Goal: Task Accomplishment & Management: Manage account settings

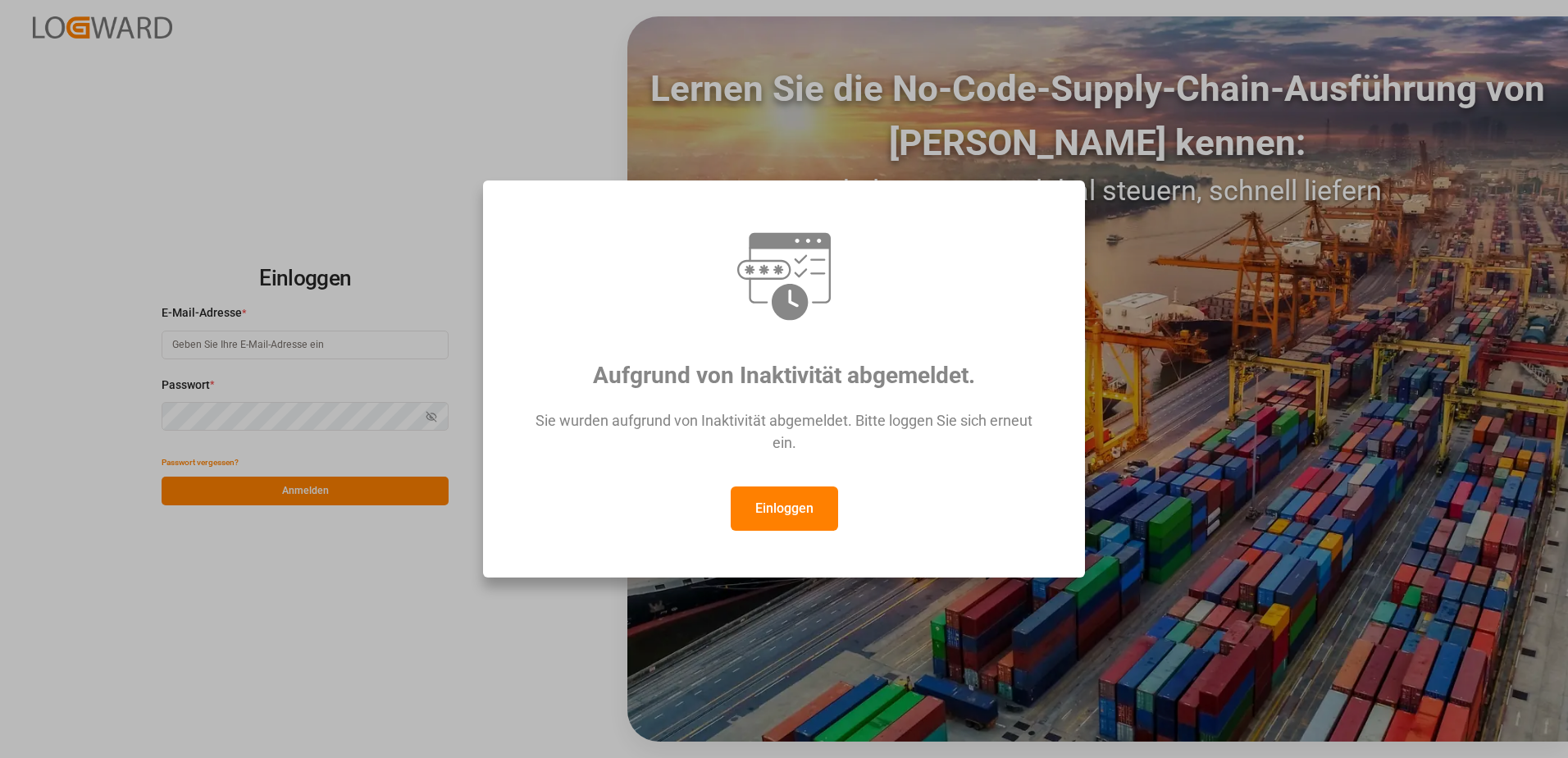
click at [784, 508] on button "Einloggen" at bounding box center [784, 508] width 107 height 45
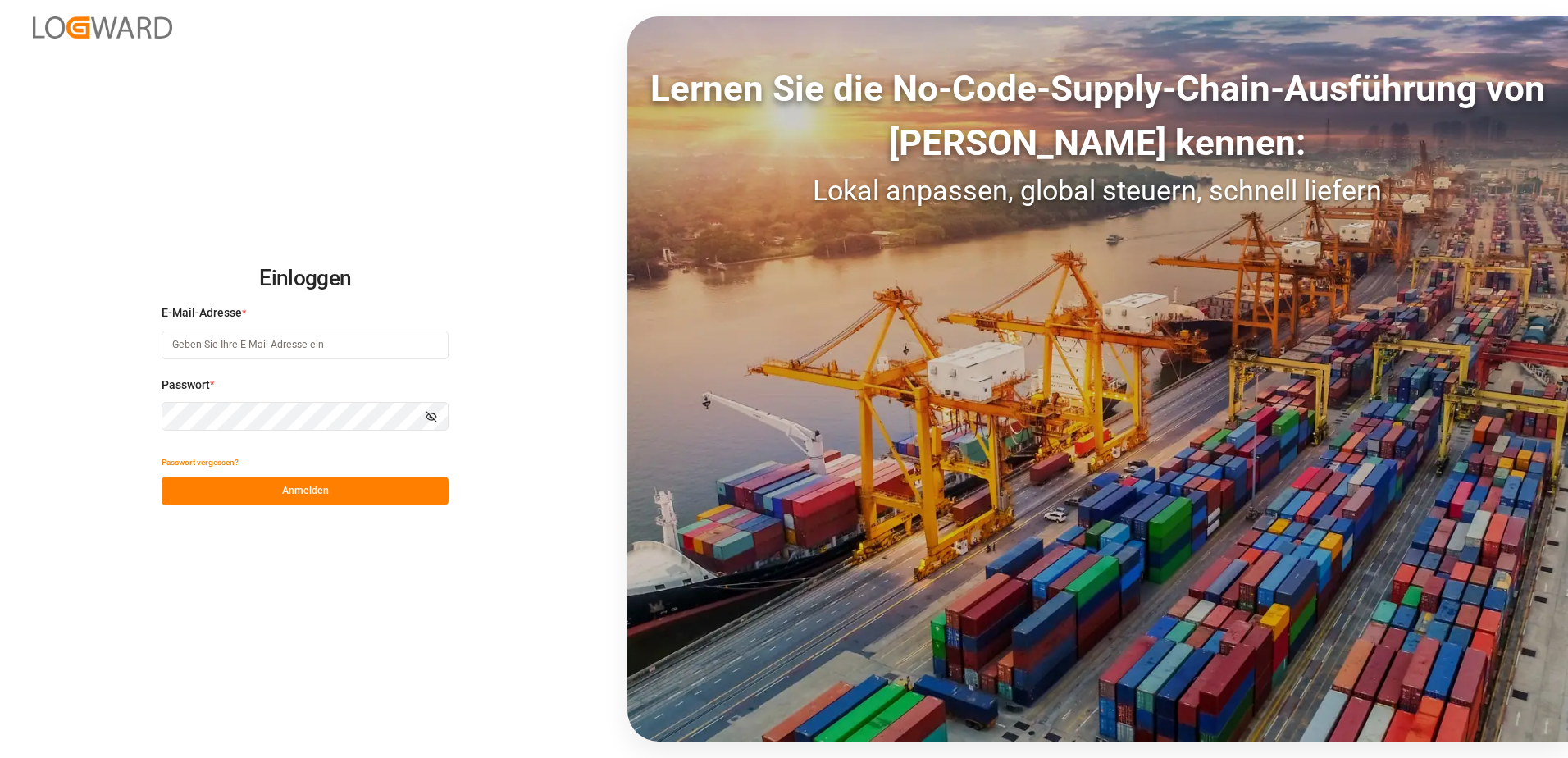
click at [304, 353] on input at bounding box center [304, 344] width 287 height 28
type input "cornelia.karczewski@melitta.de"
click at [283, 493] on button "Anmelden" at bounding box center [304, 490] width 287 height 28
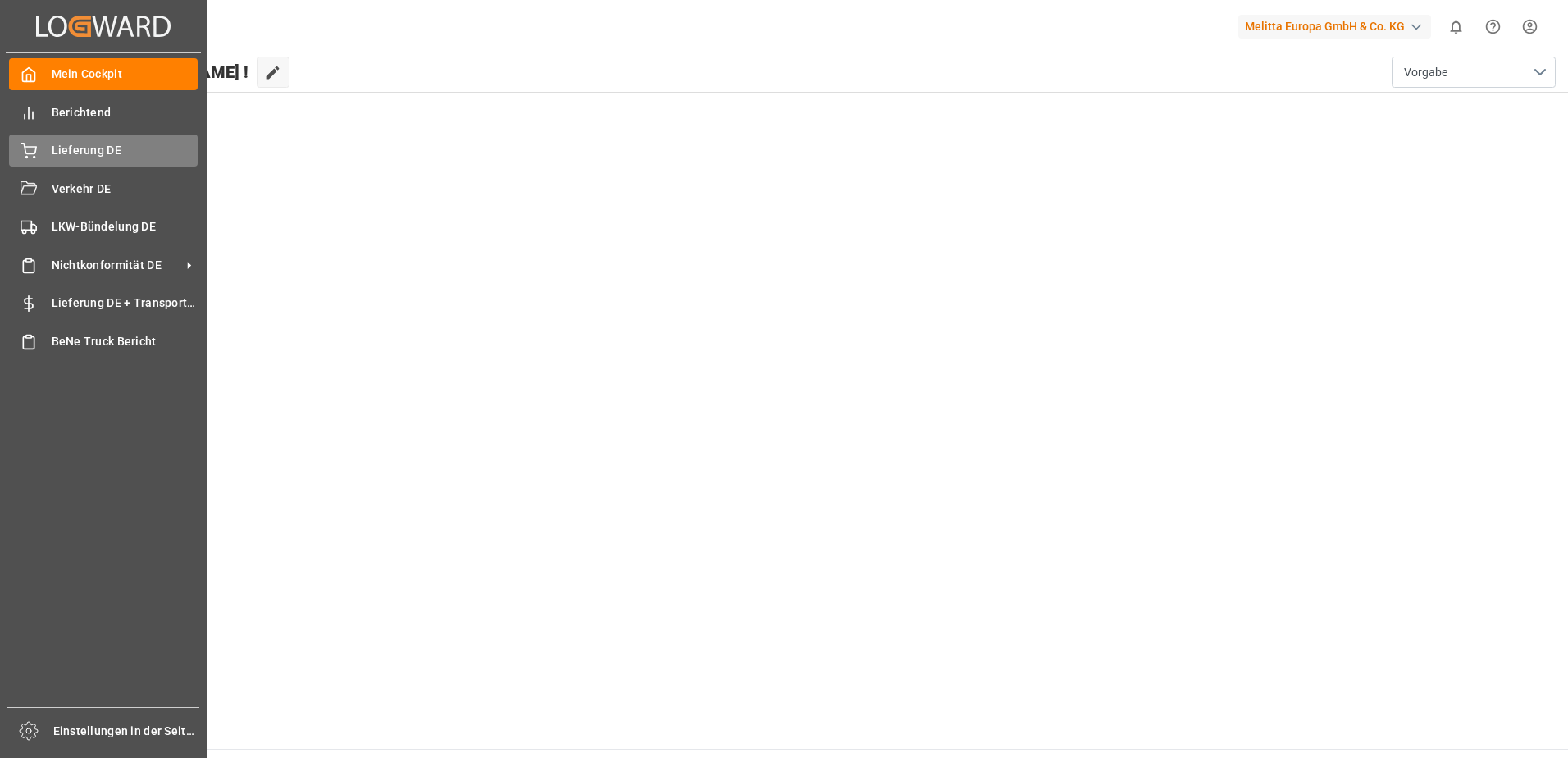
click at [36, 159] on icon at bounding box center [28, 150] width 16 height 16
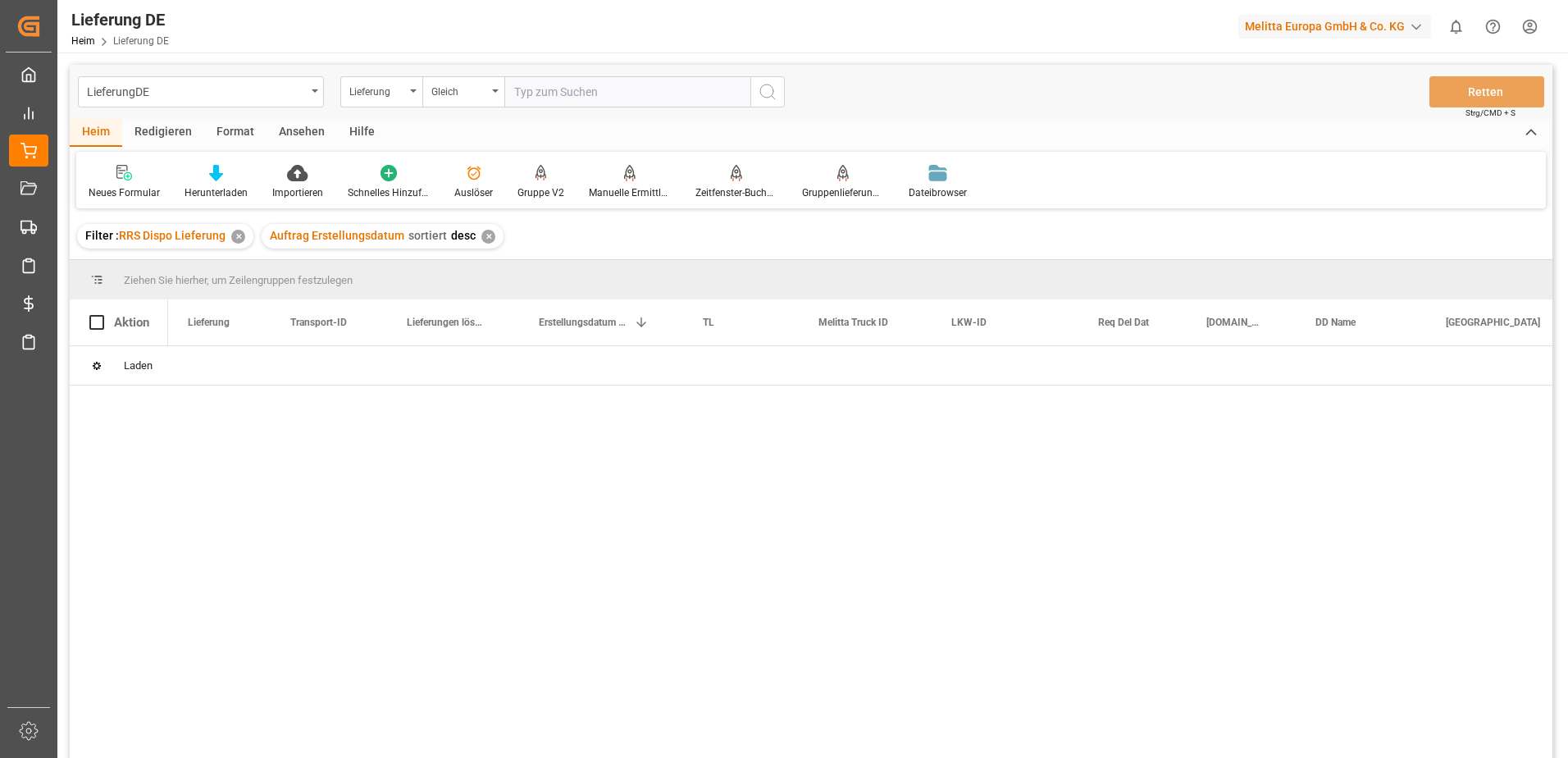
click at [621, 90] on input "text" at bounding box center [627, 92] width 246 height 31
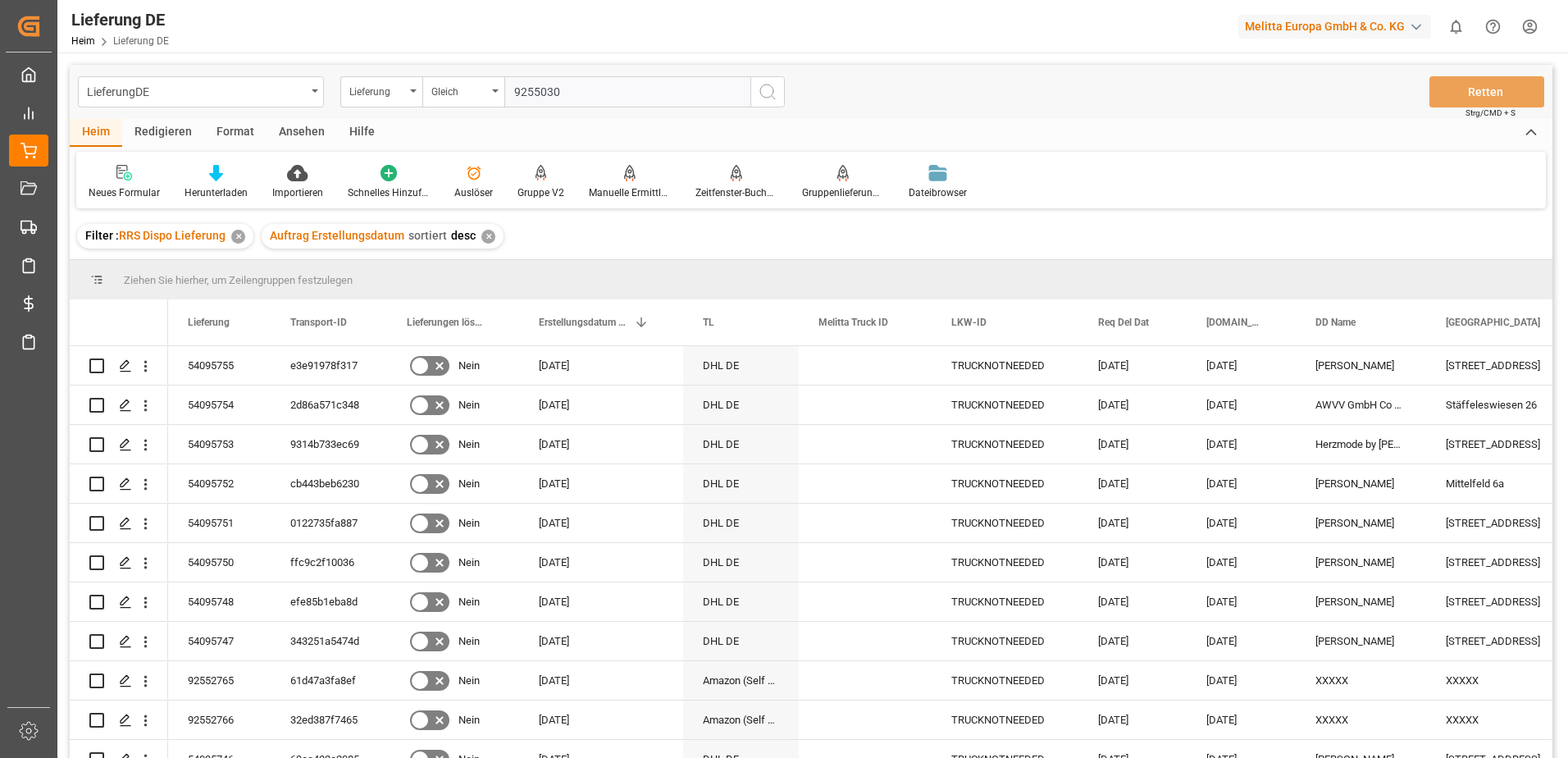
type input "92550306"
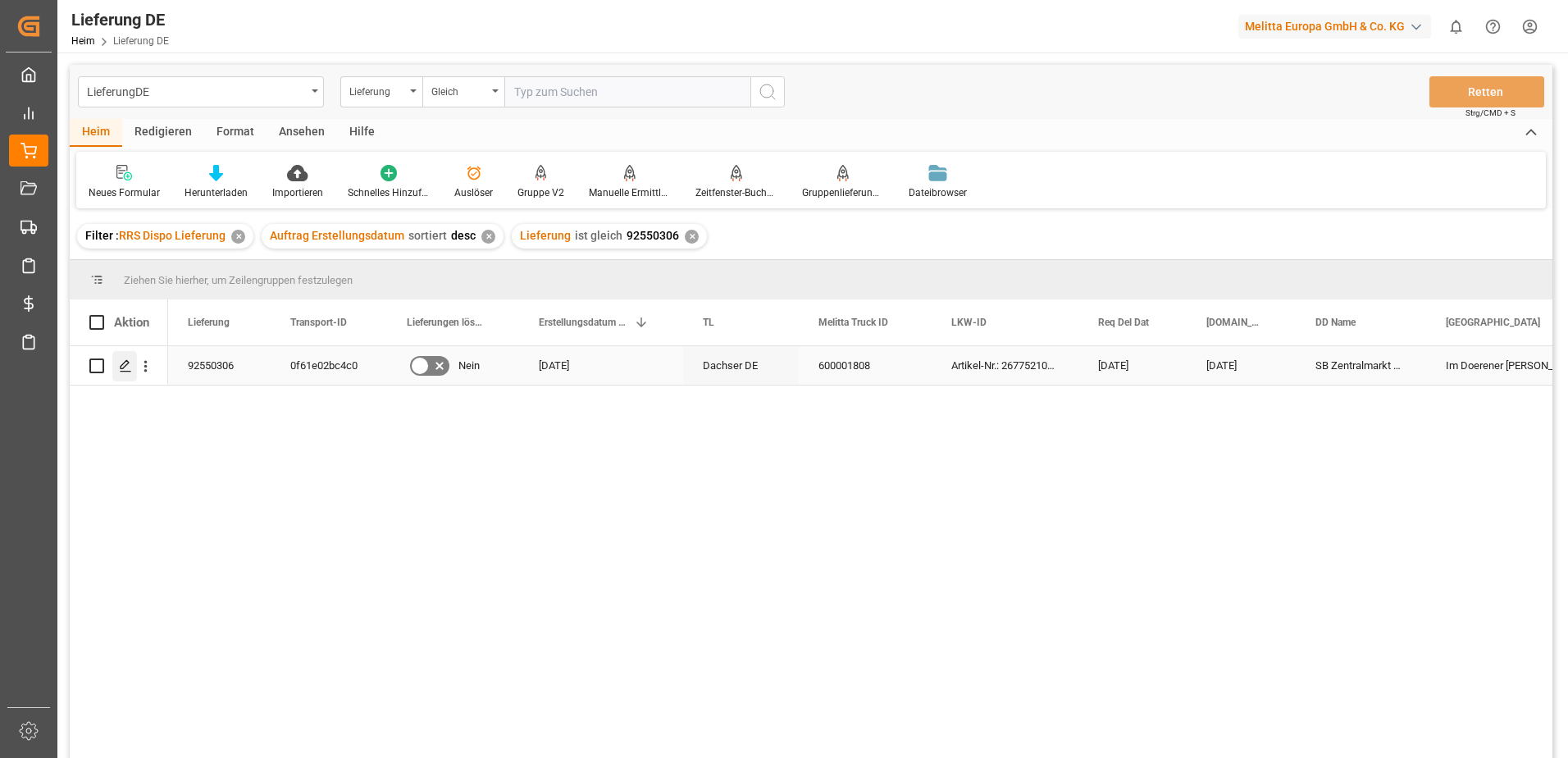
click at [135, 368] on div "Drücken Sie die Leertaste, um diese Zeile auszuwählen." at bounding box center [124, 365] width 25 height 30
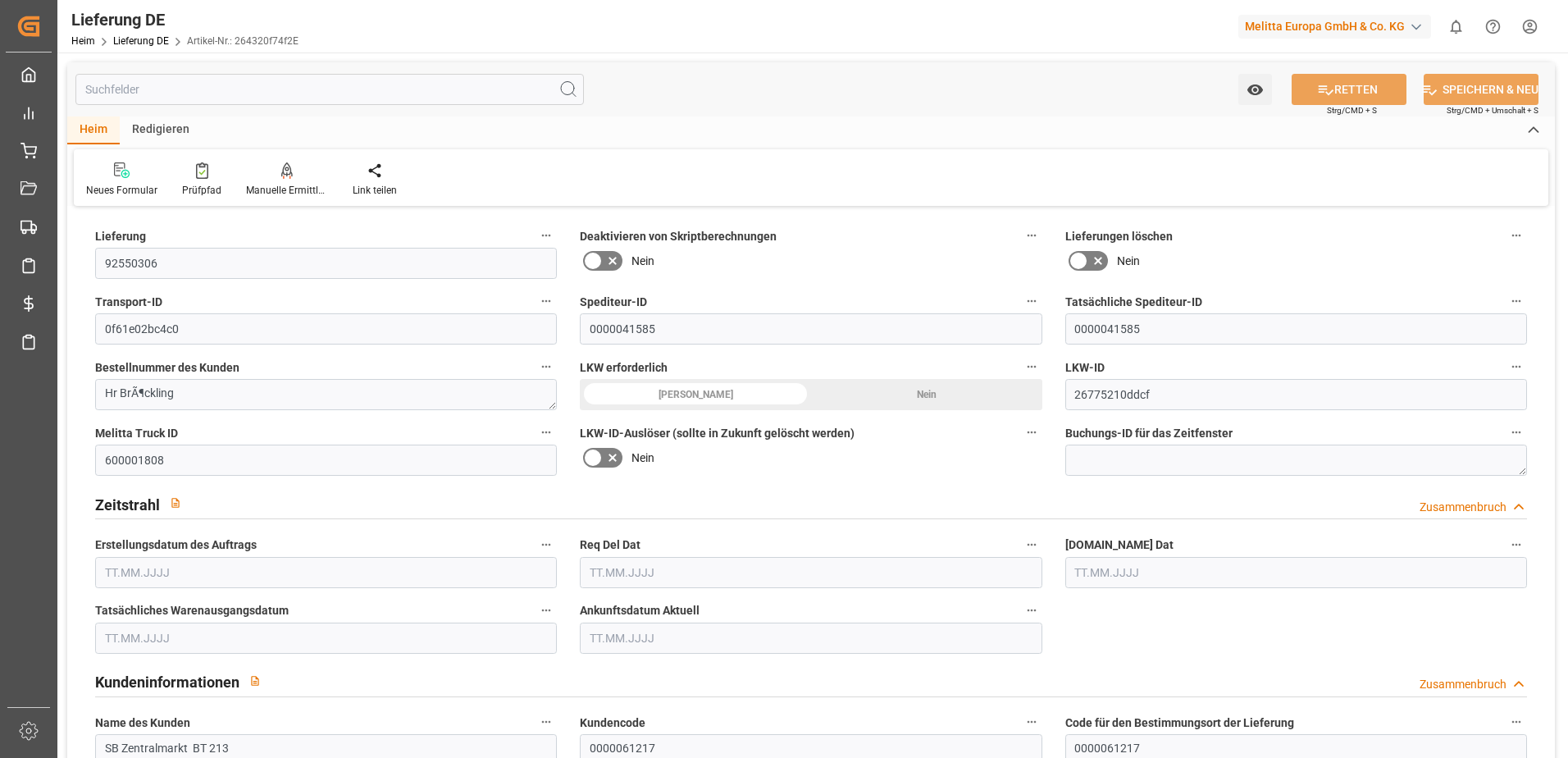
type input "1"
type input "2.784"
type input "29"
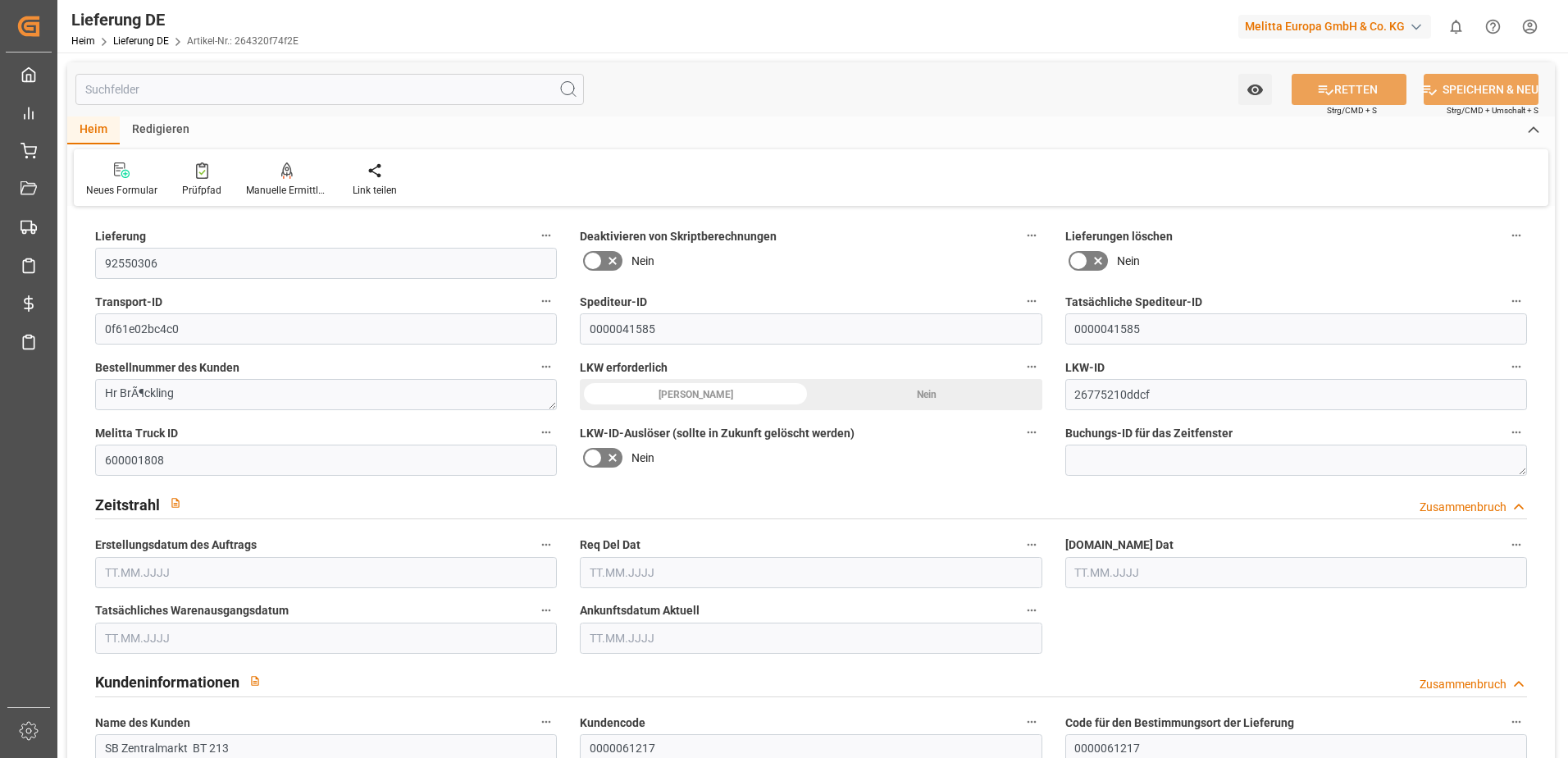
type input "205.14"
type input "19.08.2025"
type input "[DATE]"
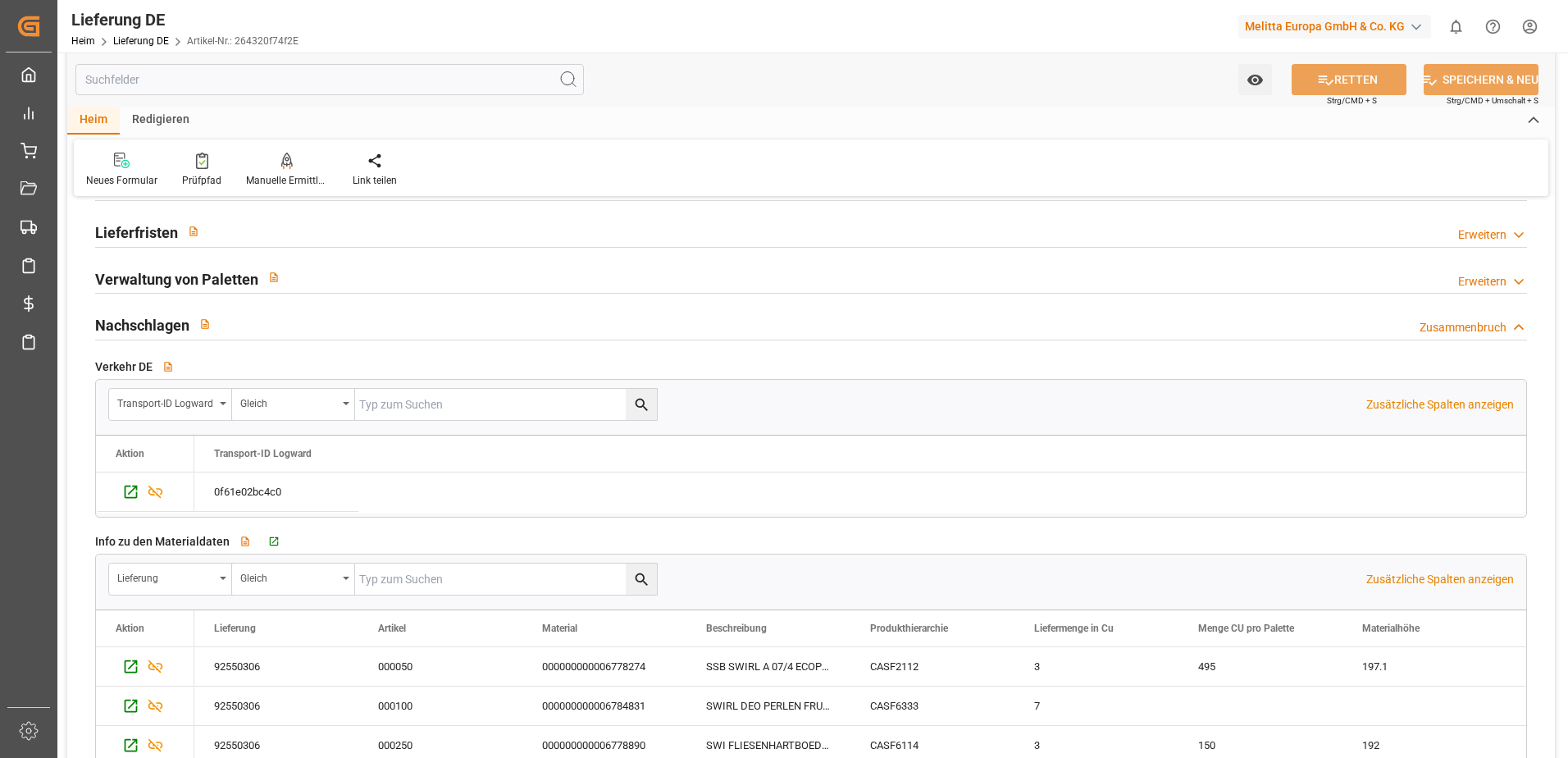
scroll to position [2378, 0]
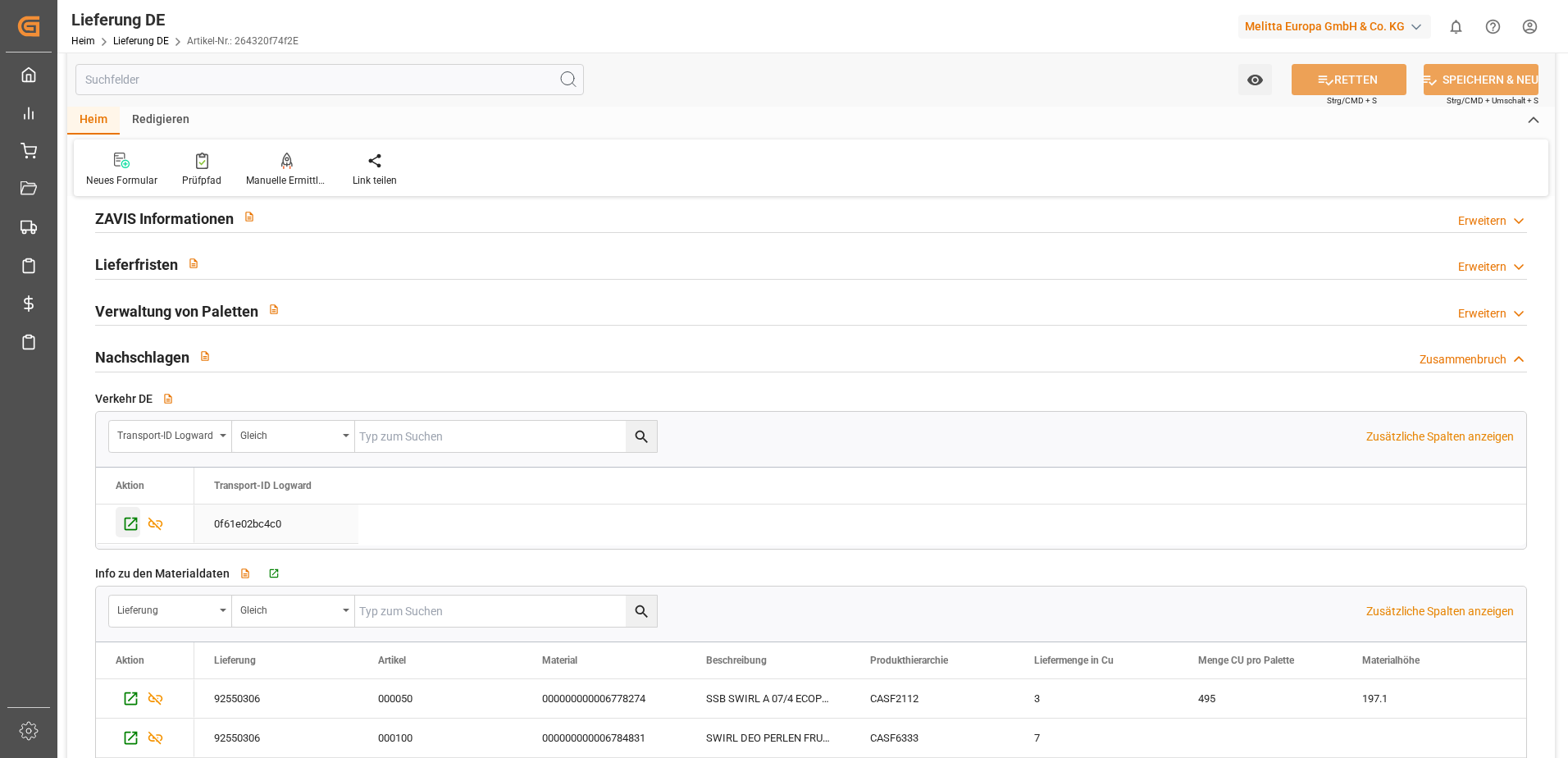
click at [122, 522] on div "Drücken Sie die Leertaste, um diese Zeile auszuwählen." at bounding box center [128, 521] width 25 height 30
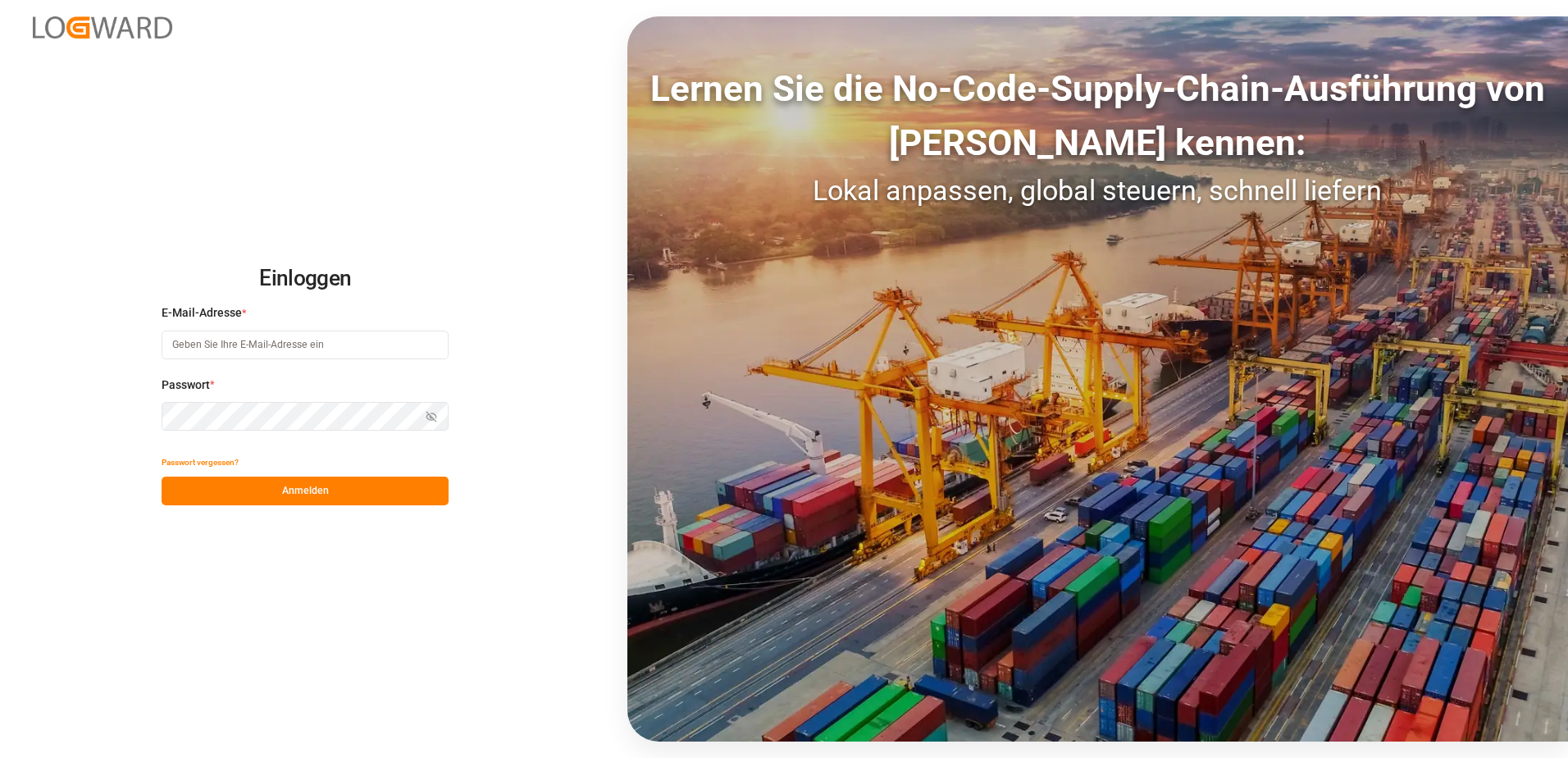
click at [311, 347] on input at bounding box center [304, 344] width 287 height 28
type input "[PERSON_NAME][EMAIL_ADDRESS][PERSON_NAME][DOMAIN_NAME]"
click at [282, 497] on button "Anmelden" at bounding box center [304, 490] width 287 height 28
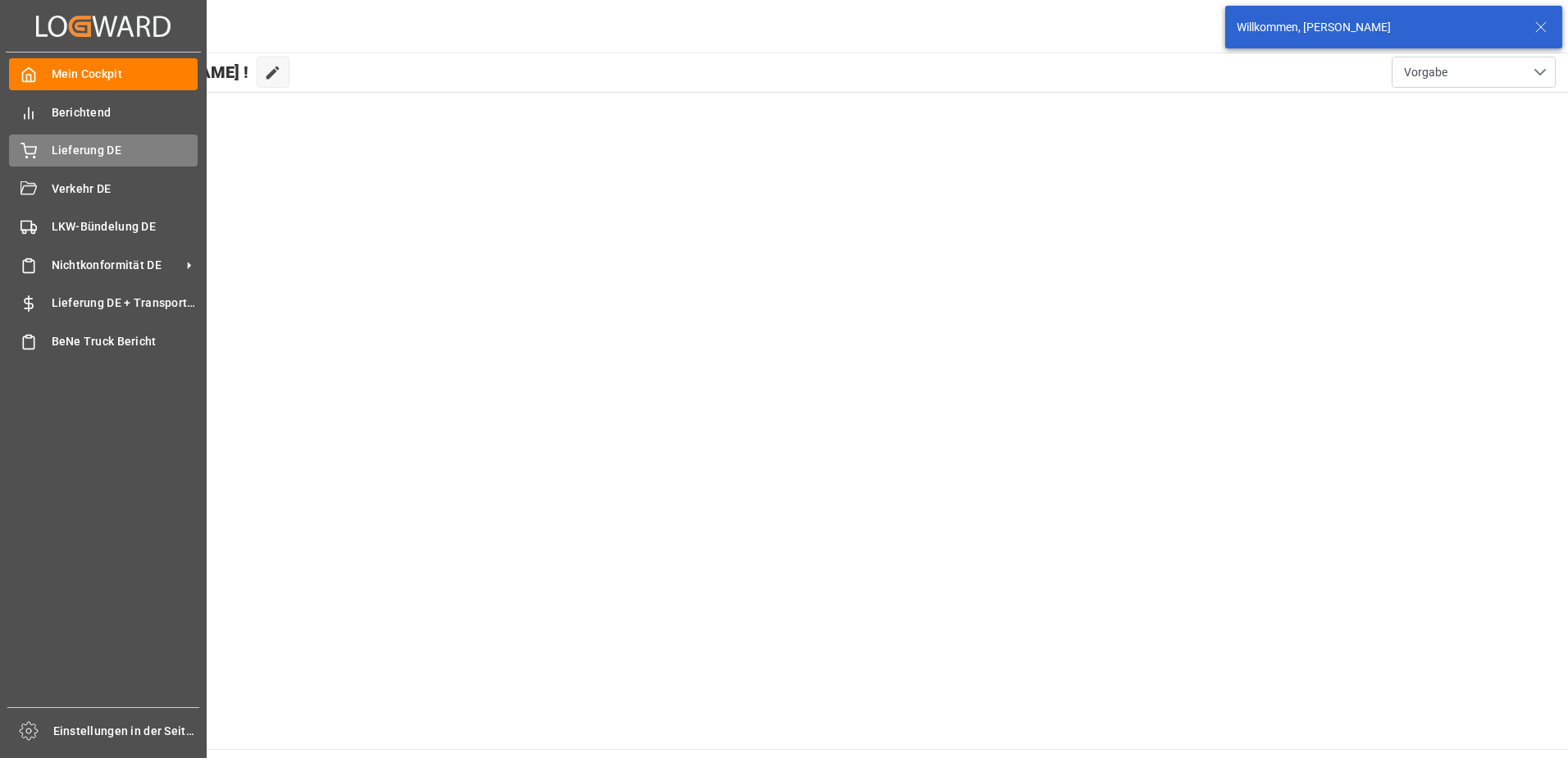
click at [44, 153] on div "Lieferung DE Lieferung DE" at bounding box center [104, 150] width 189 height 32
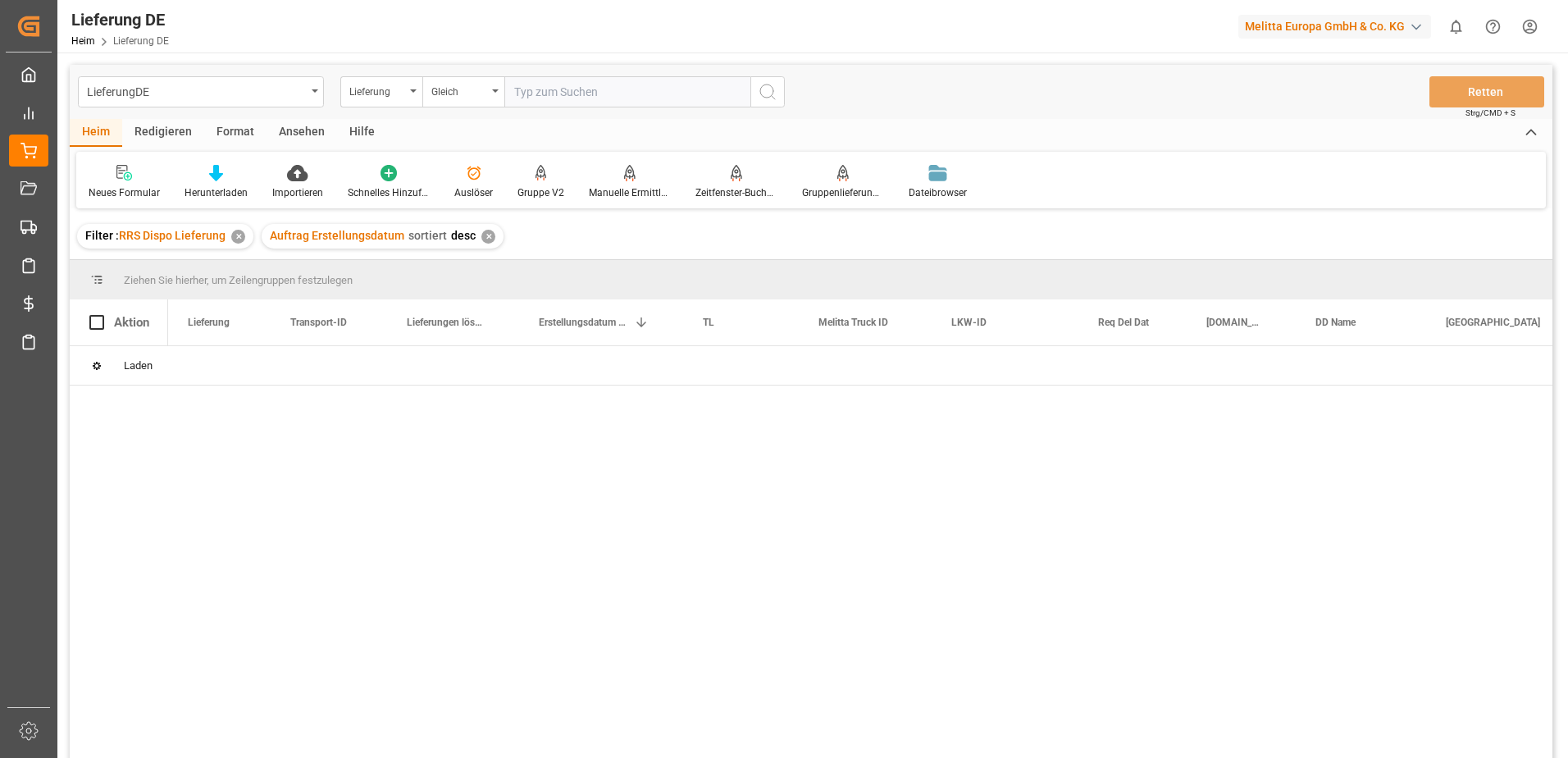
click at [562, 93] on input "text" at bounding box center [627, 92] width 246 height 31
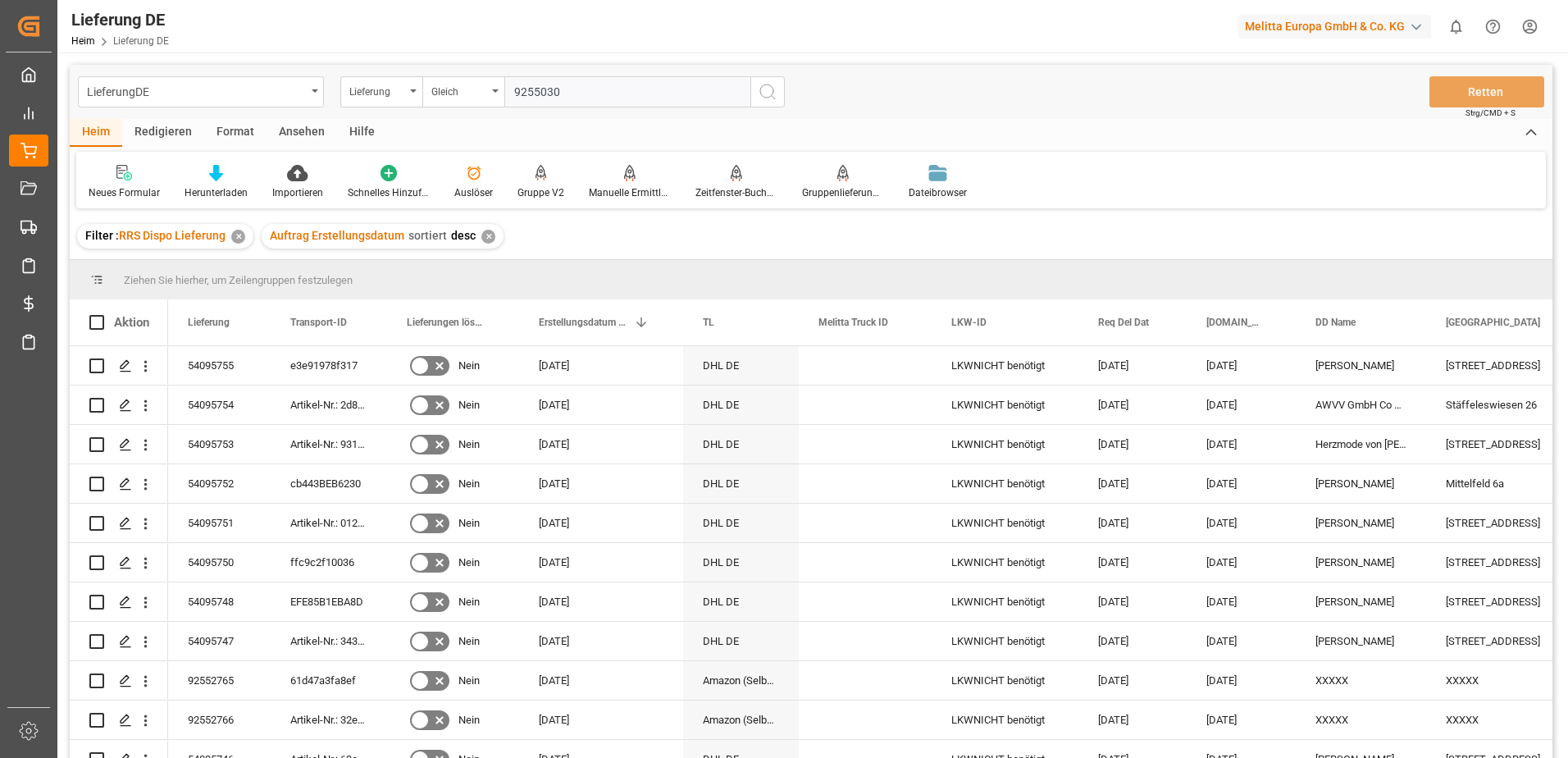
type input "92550305"
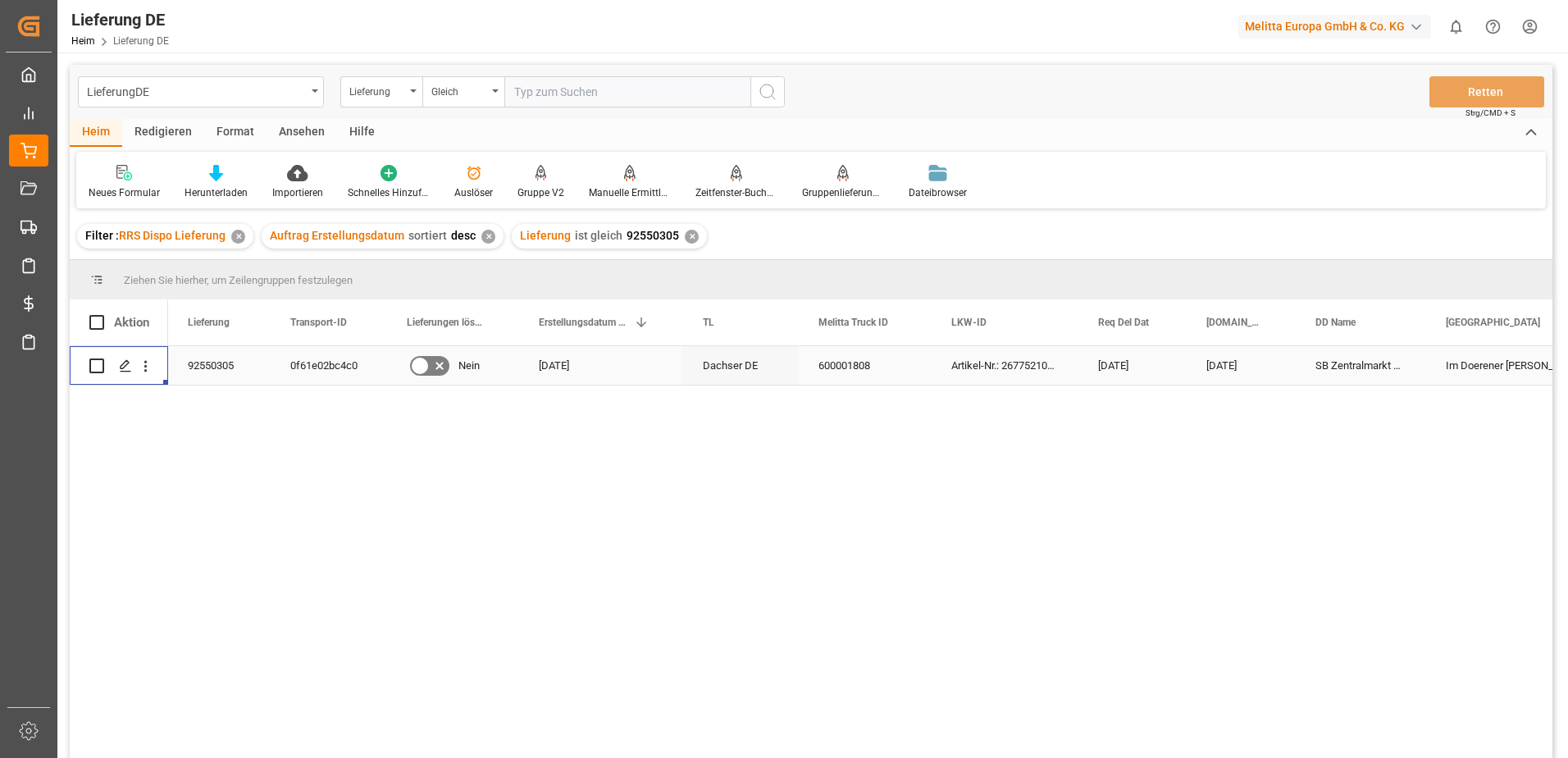
click at [104, 368] on div "Drücken Sie die Leertaste, um diese Zeile auszuwählen." at bounding box center [118, 365] width 59 height 37
click at [96, 366] on input "Drücken Sie die Leertaste, um die Zeilenauswahl umzuschalten (deaktiviert)" at bounding box center [96, 365] width 15 height 15
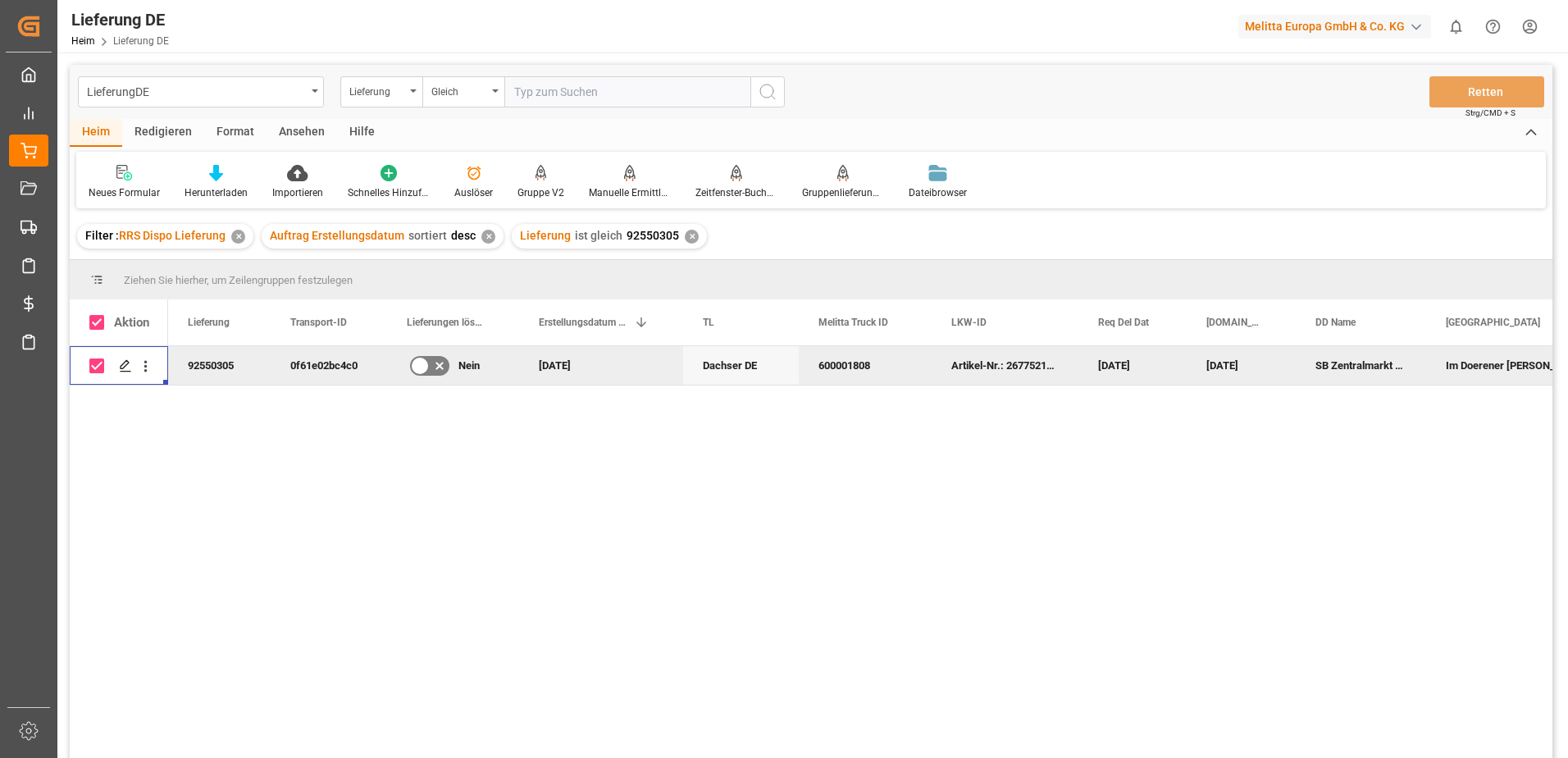
click at [99, 364] on input "Drücken Sie die Leertaste, um die Zeilenauswahl umzuschalten (aktiviert)" at bounding box center [96, 365] width 15 height 15
checkbox input "false"
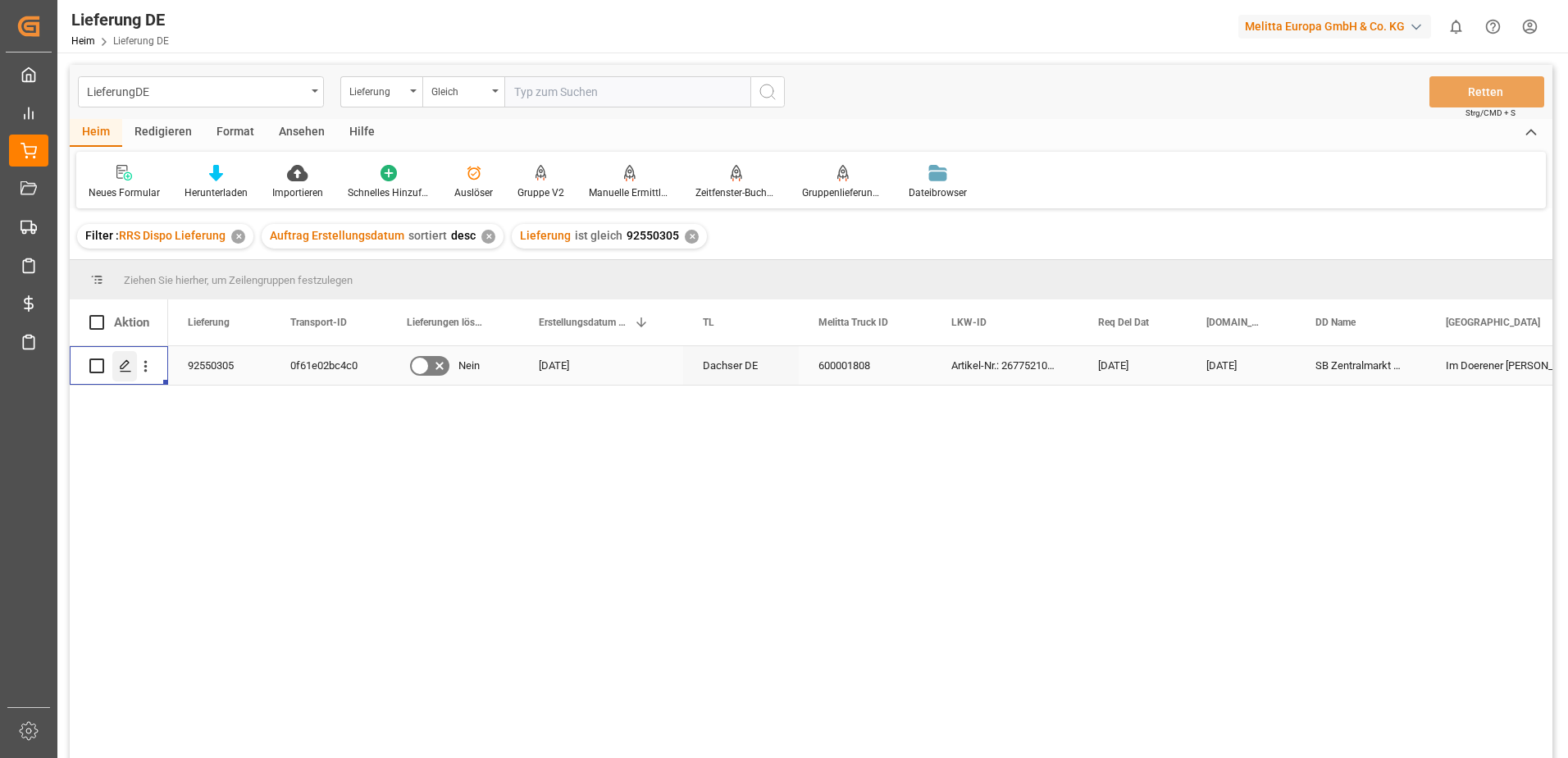
click at [130, 370] on icon "Drücken Sie die Leertaste, um diese Zeile auszuwählen." at bounding box center [125, 365] width 13 height 13
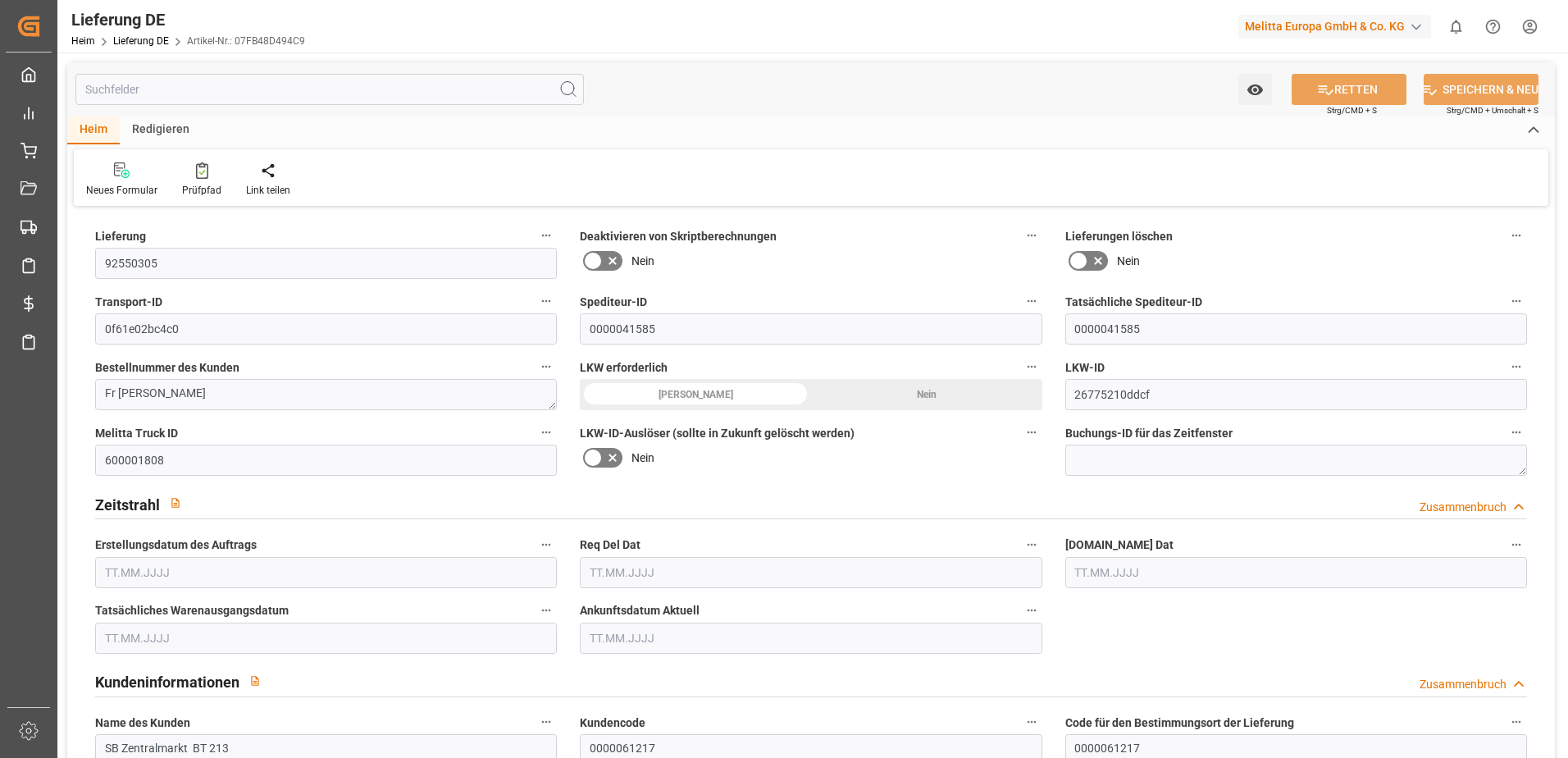
type input "1"
type input "59.665"
type input "96"
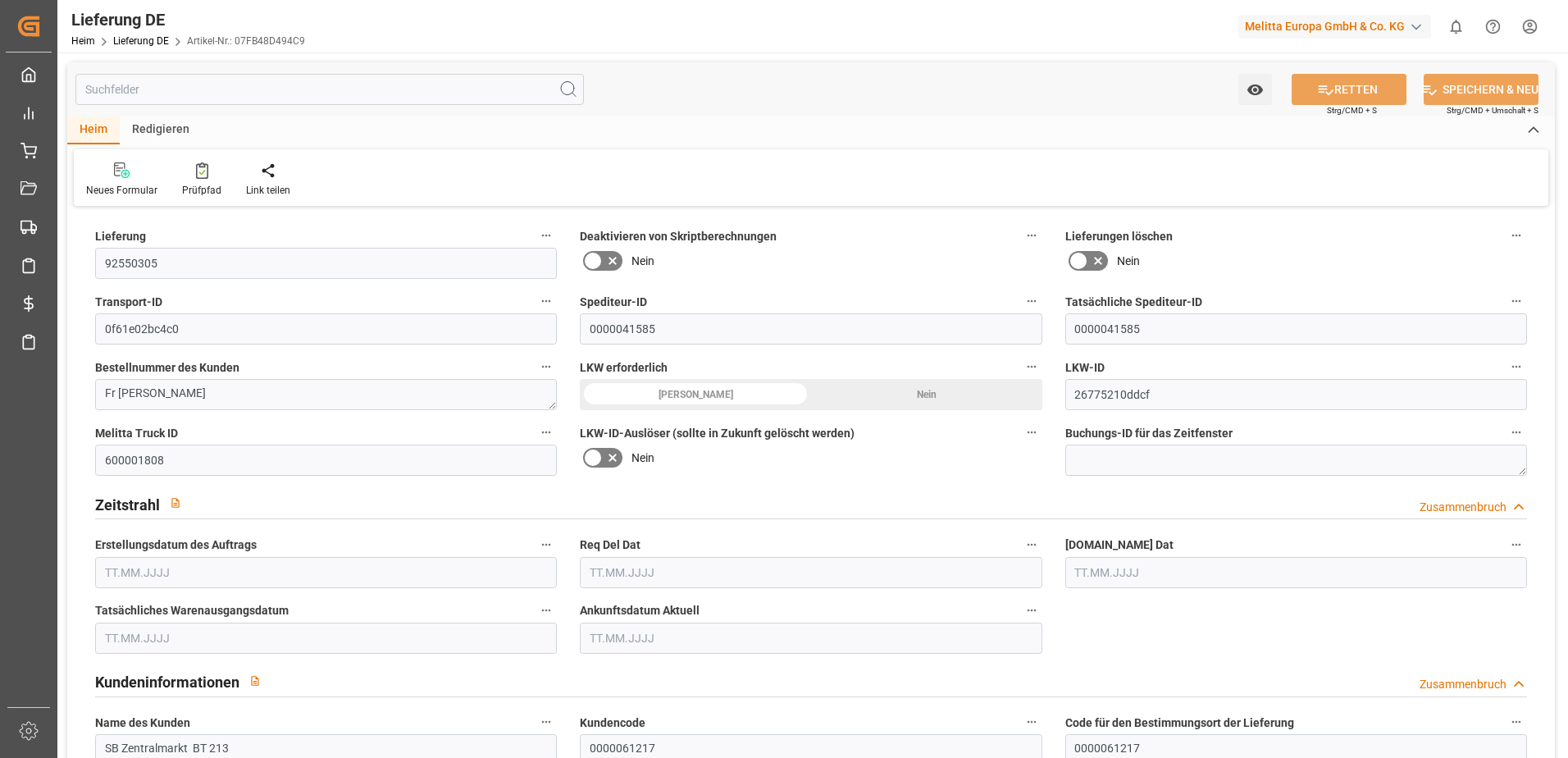
type input "445.252"
type input "19.08.2025"
type input "[DATE]"
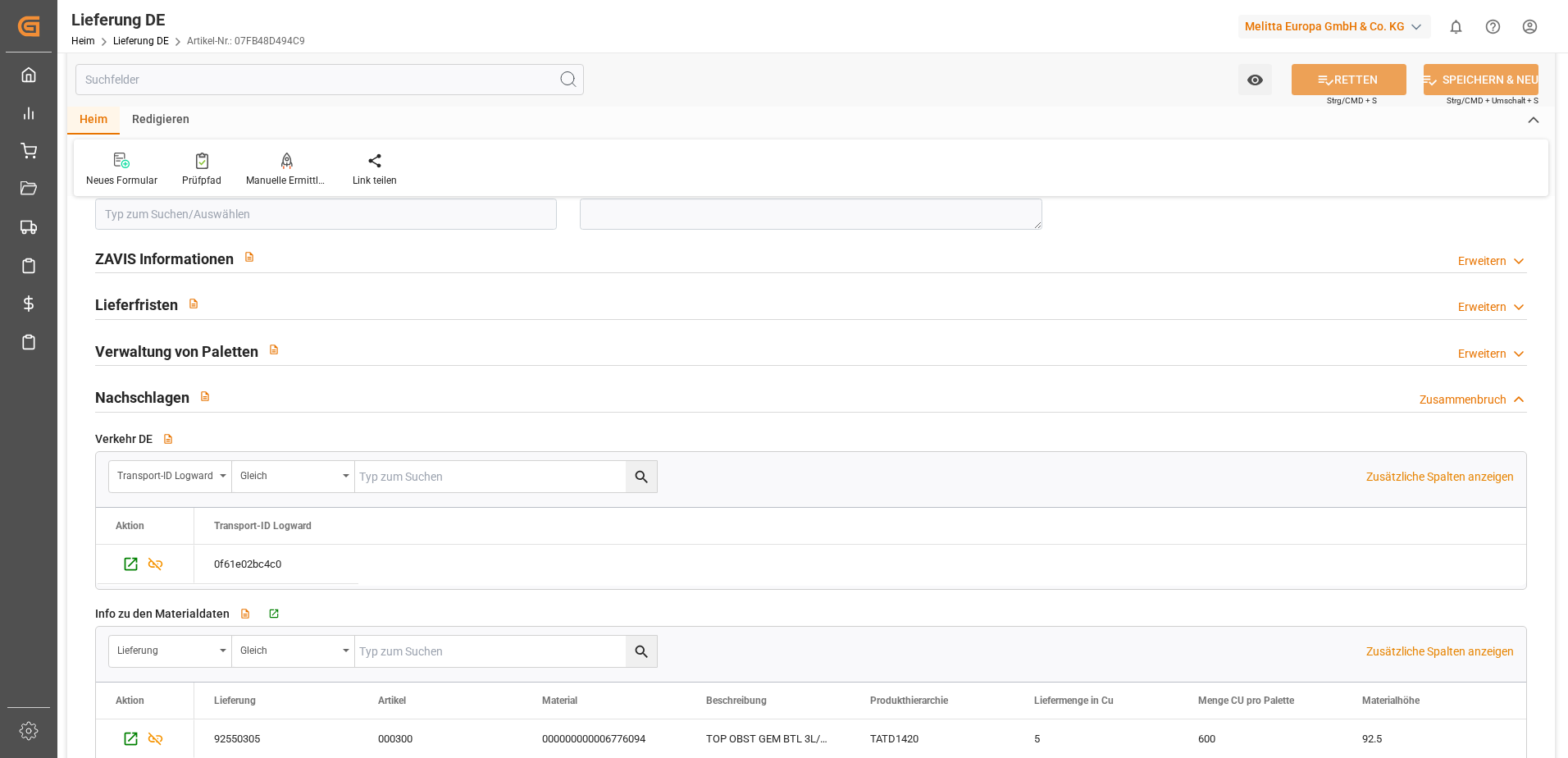
scroll to position [2378, 0]
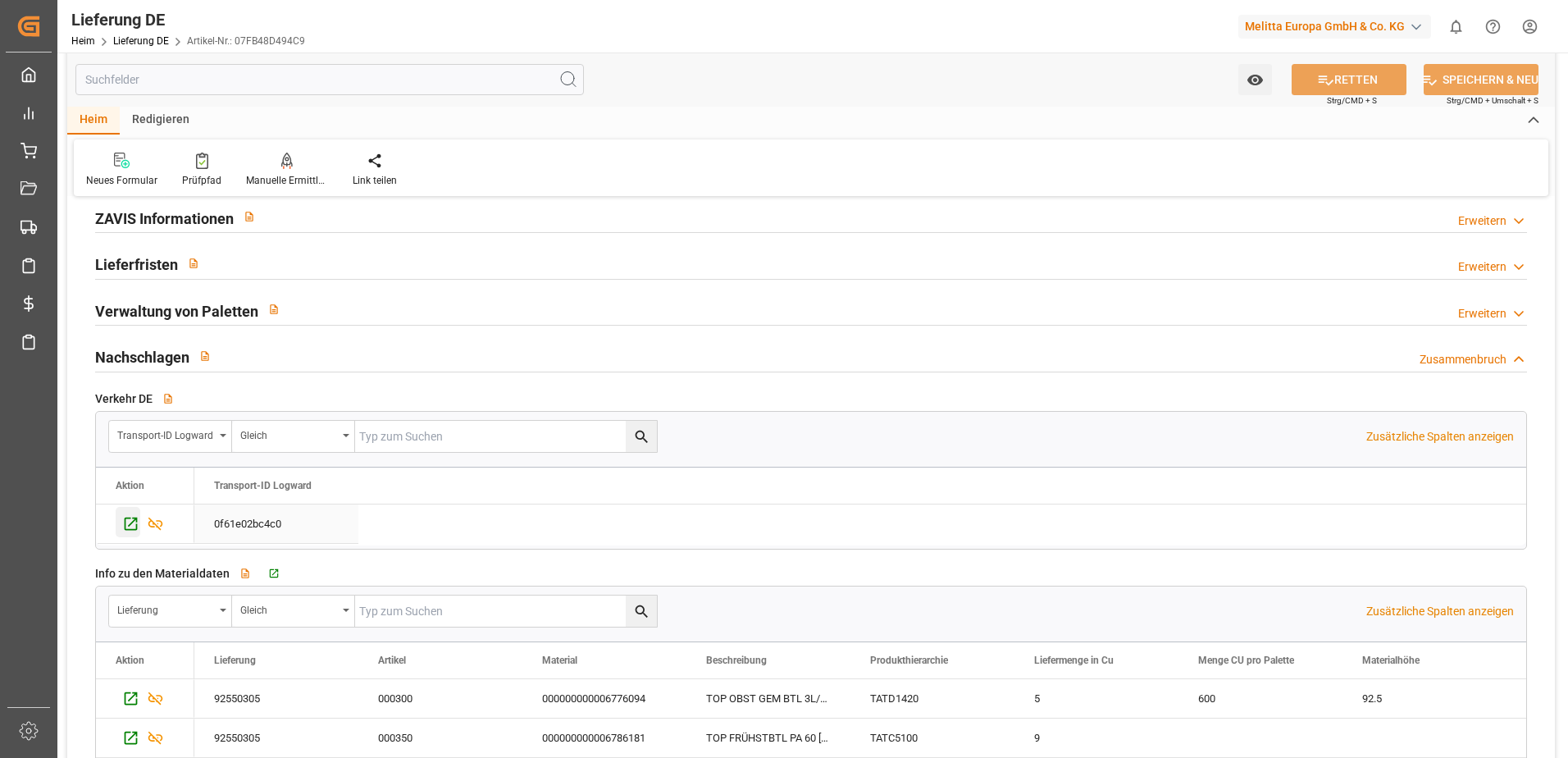
click at [131, 529] on icon "Drücken Sie die Leertaste, um diese Zeile auszuwählen." at bounding box center [130, 523] width 13 height 13
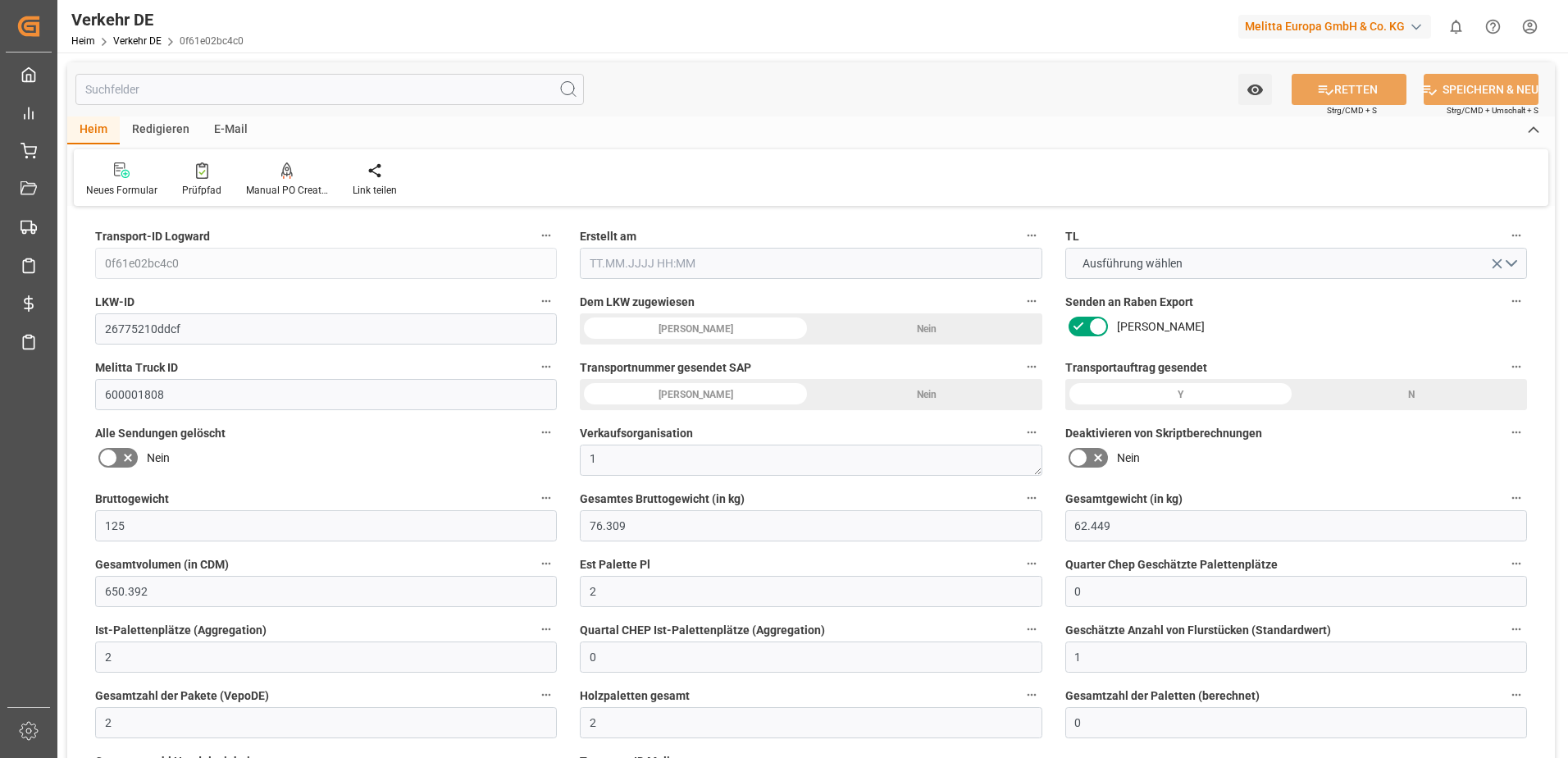
type input "125"
type input "76.309"
type input "62.449"
type input "650.392"
type input "2"
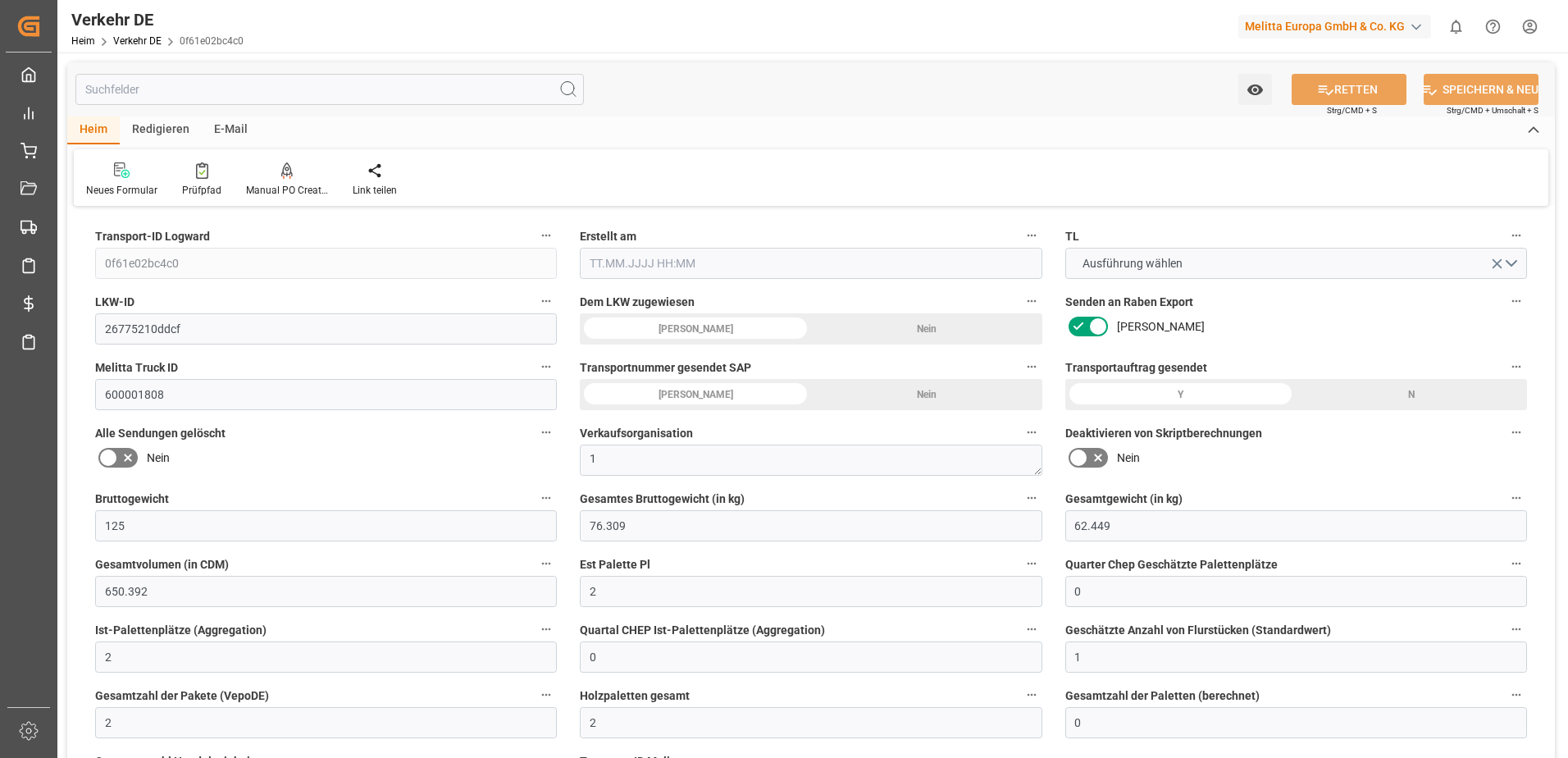
type input "0"
type input "2"
type input "0"
type input "1"
type input "2"
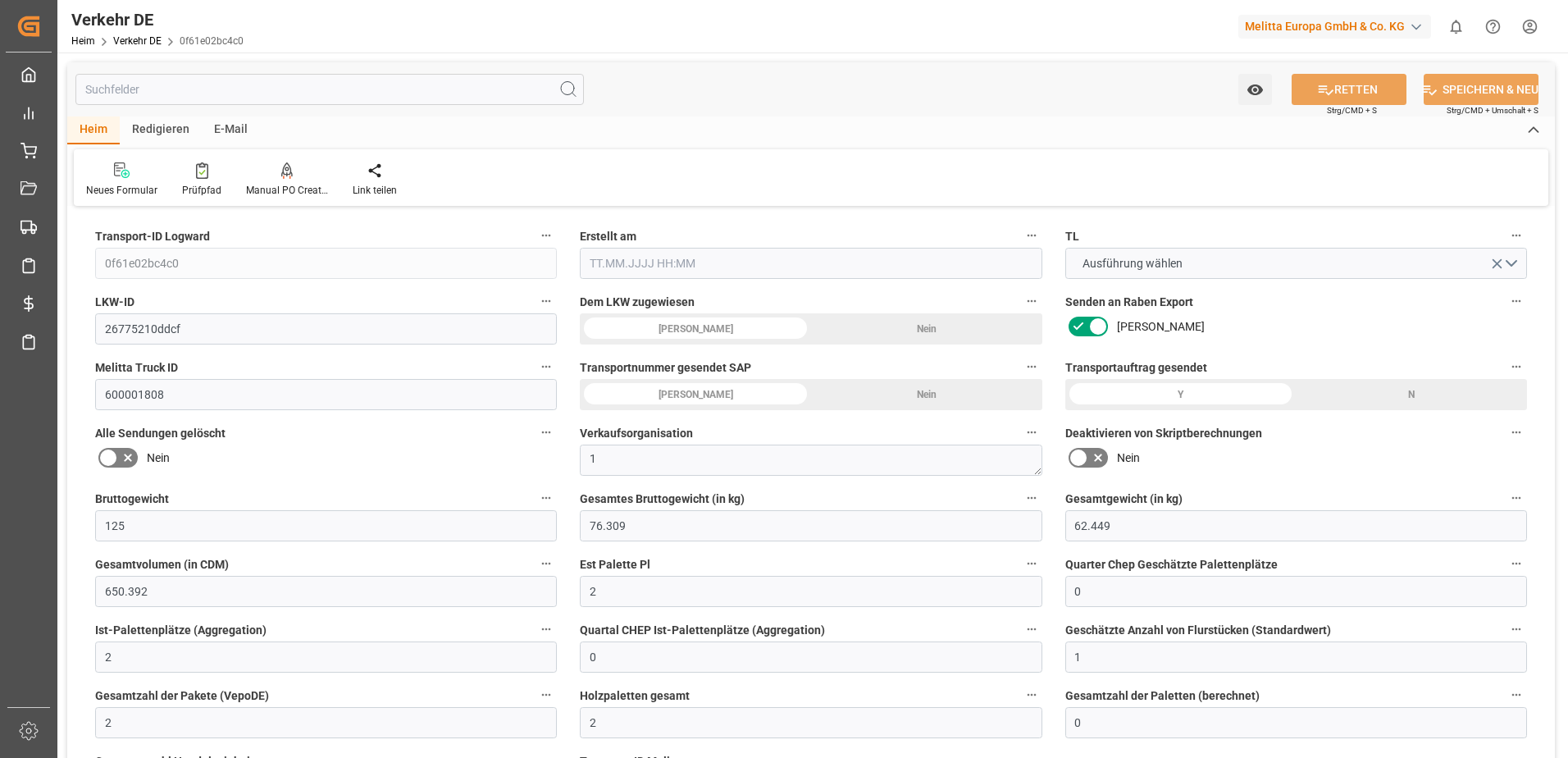
type input "2"
type input "0"
type input "44"
type input "0"
type input "51.26"
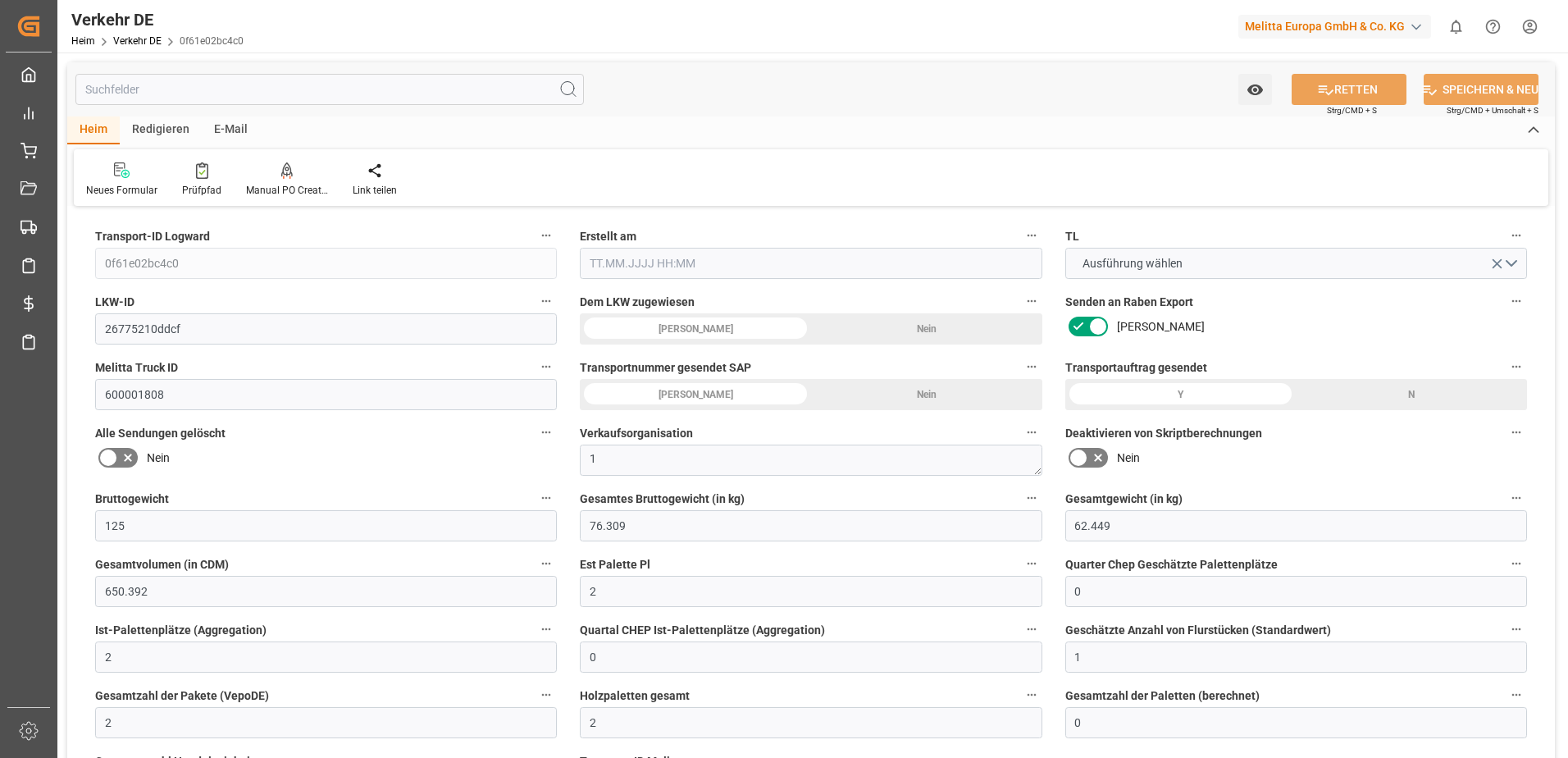
type input "52.6"
type input "51.26"
type input "50.7782"
type input "33"
type input "0"
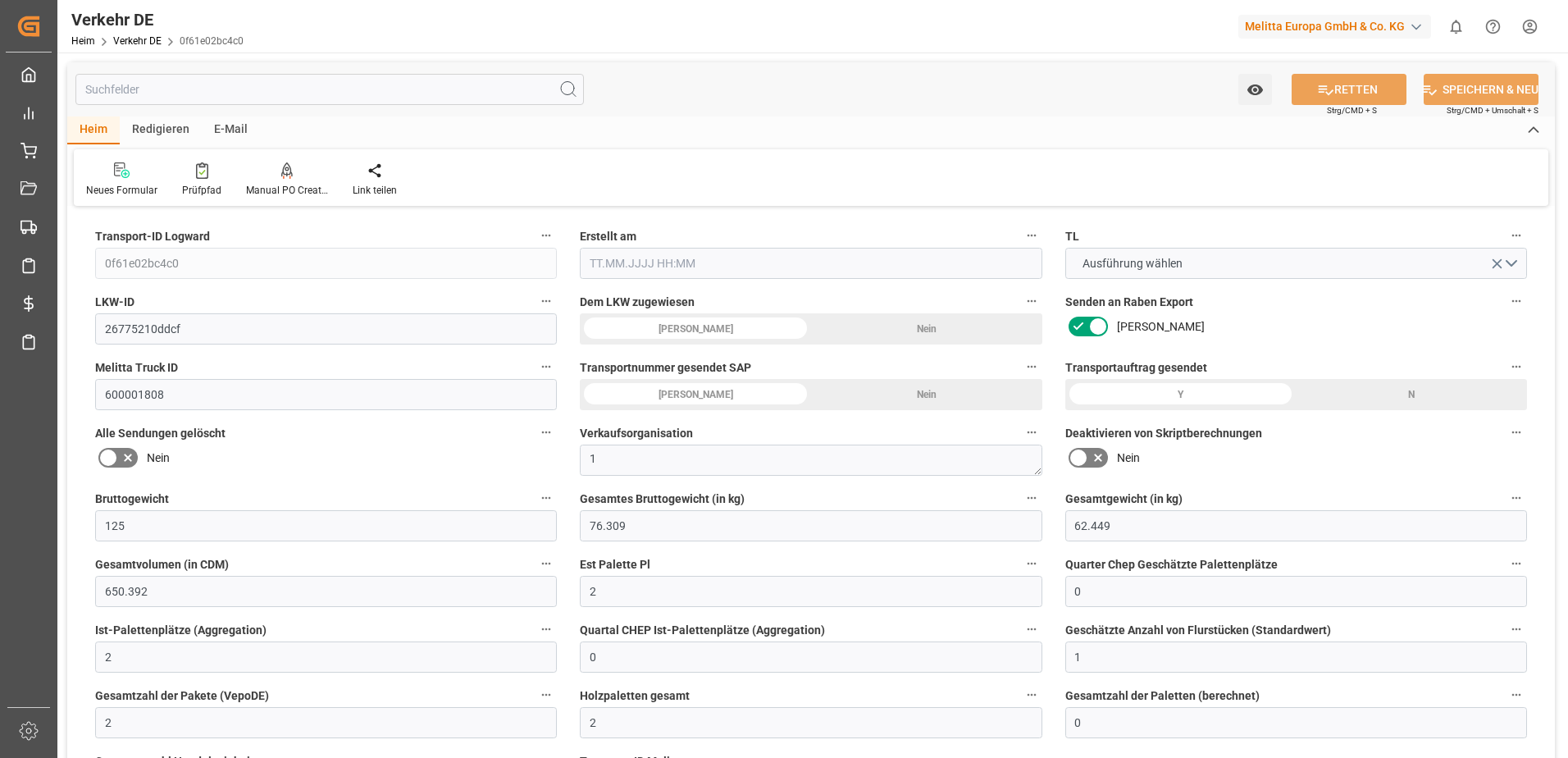
type input "2"
type input "0"
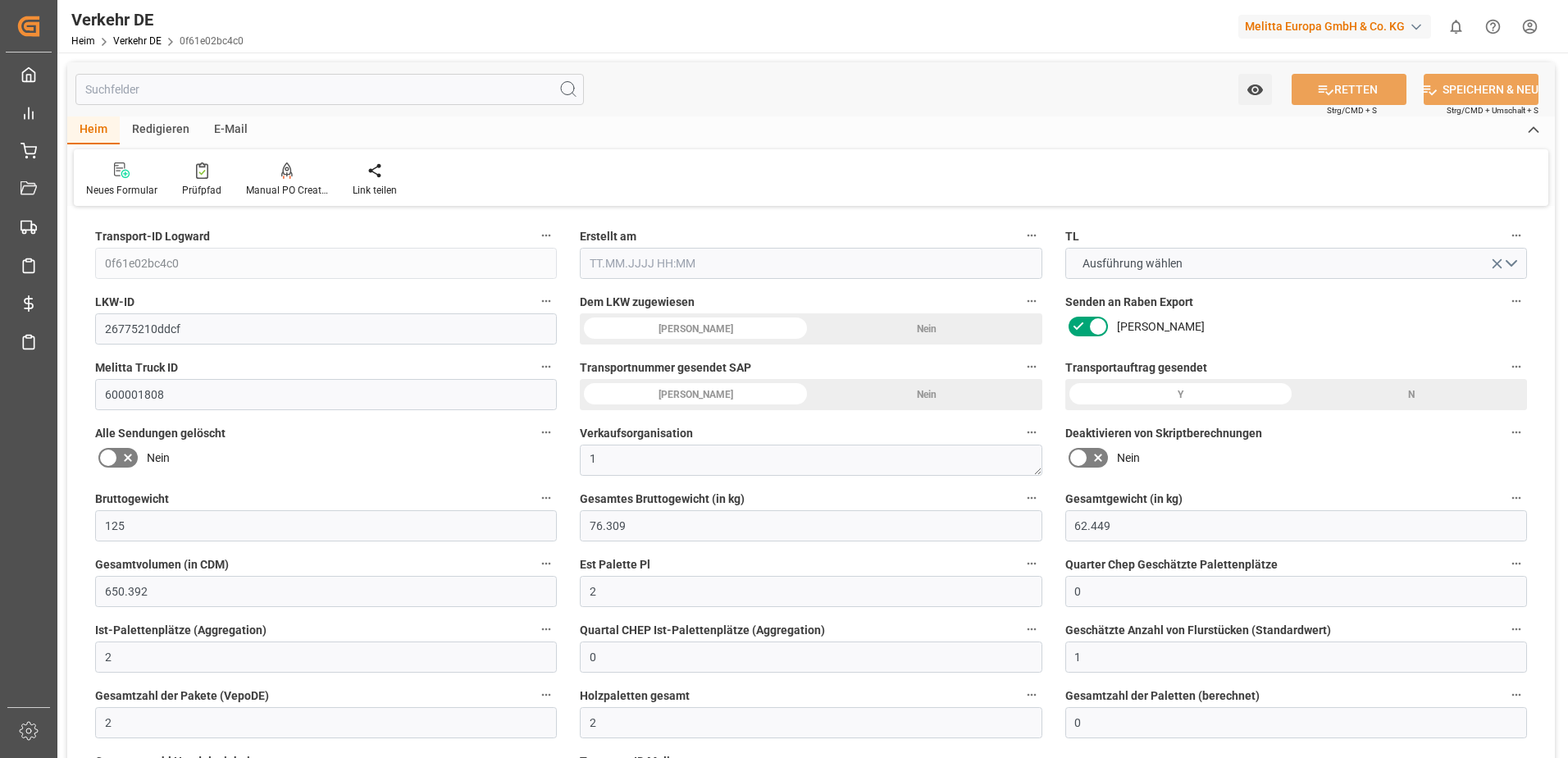
type input "0"
type input "-0.4818"
type input "0"
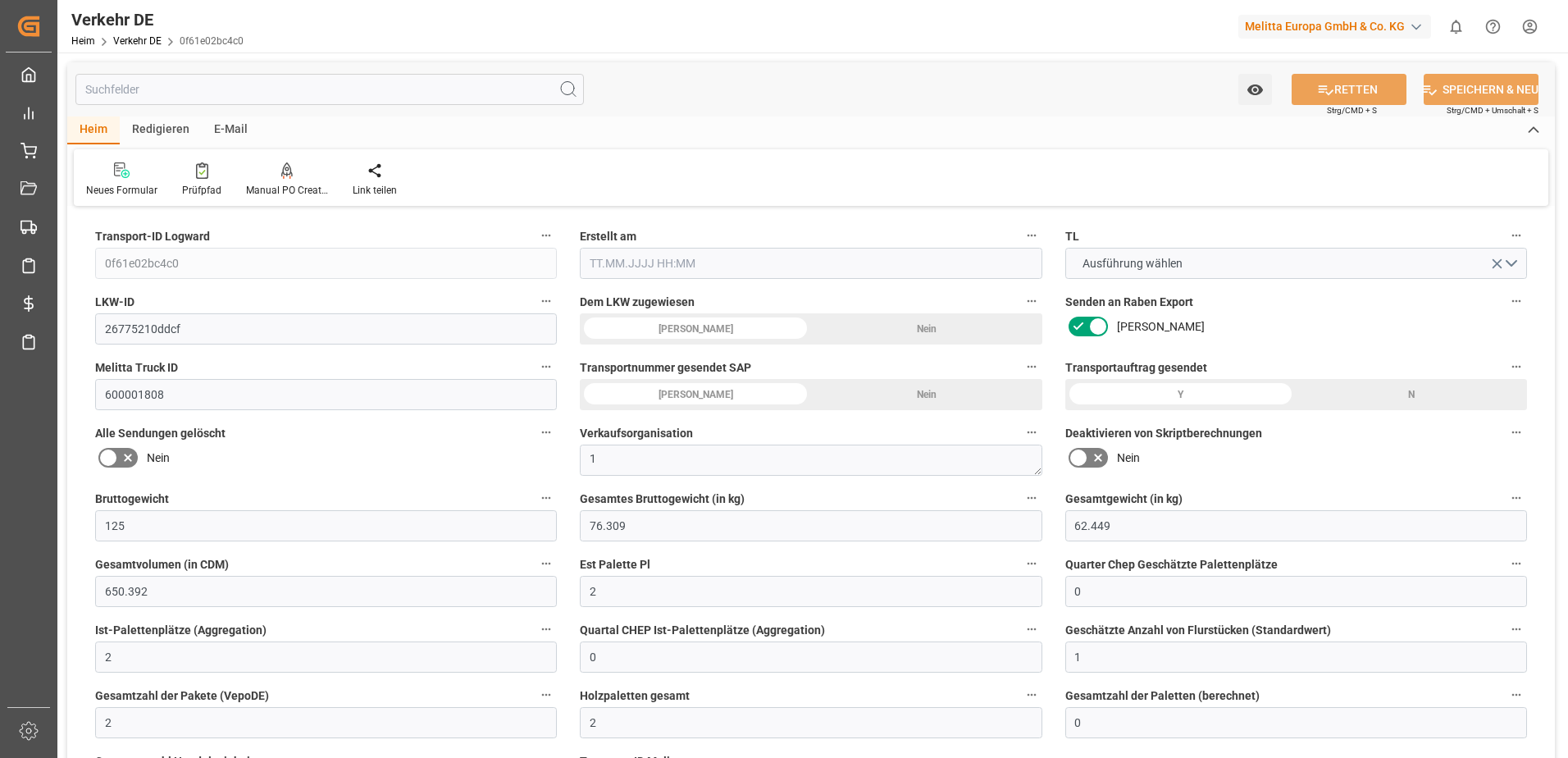
type input "0"
type input "76.309"
type input "4710.8598"
type input "21"
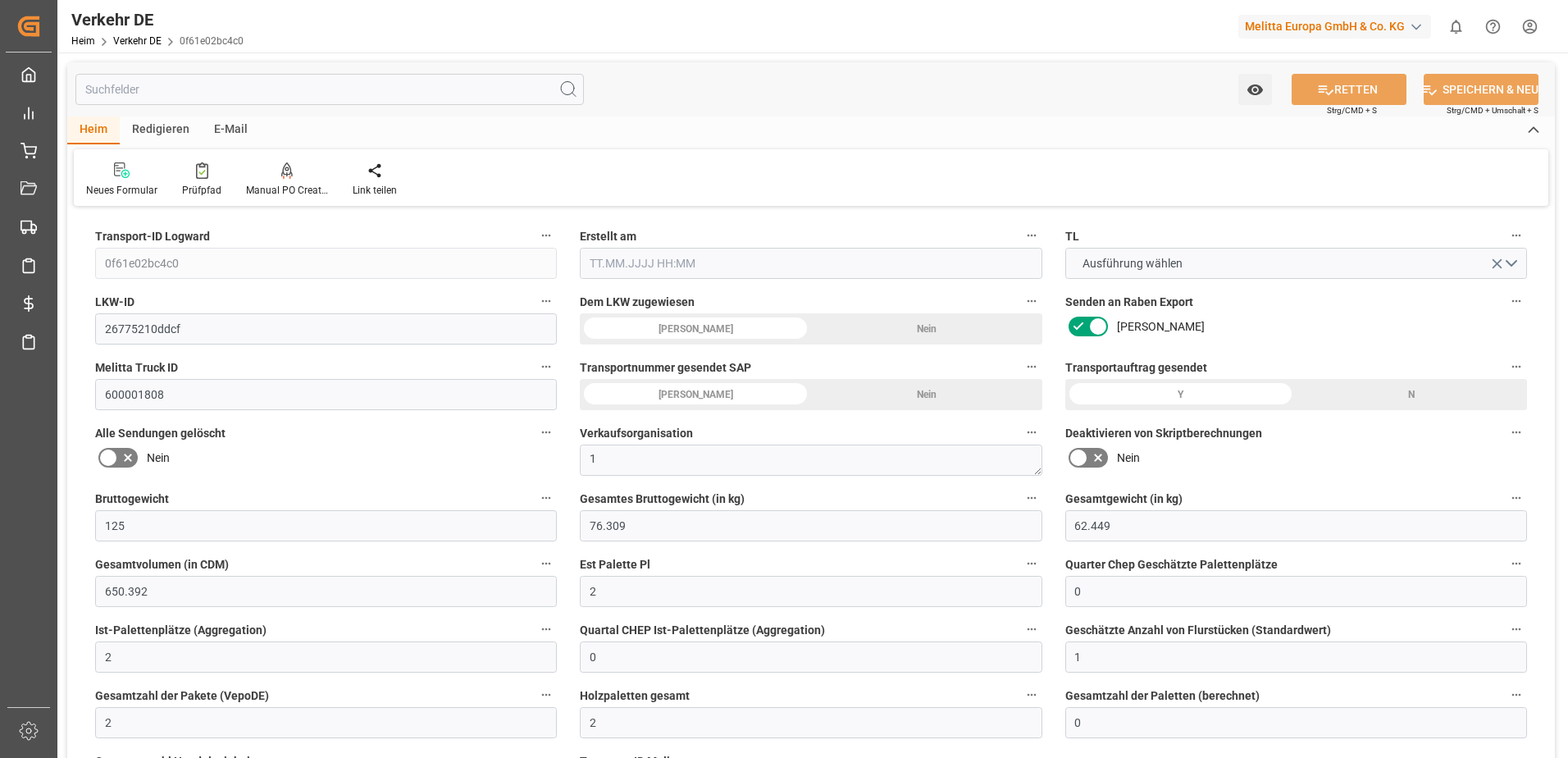
type input "35"
type input "0"
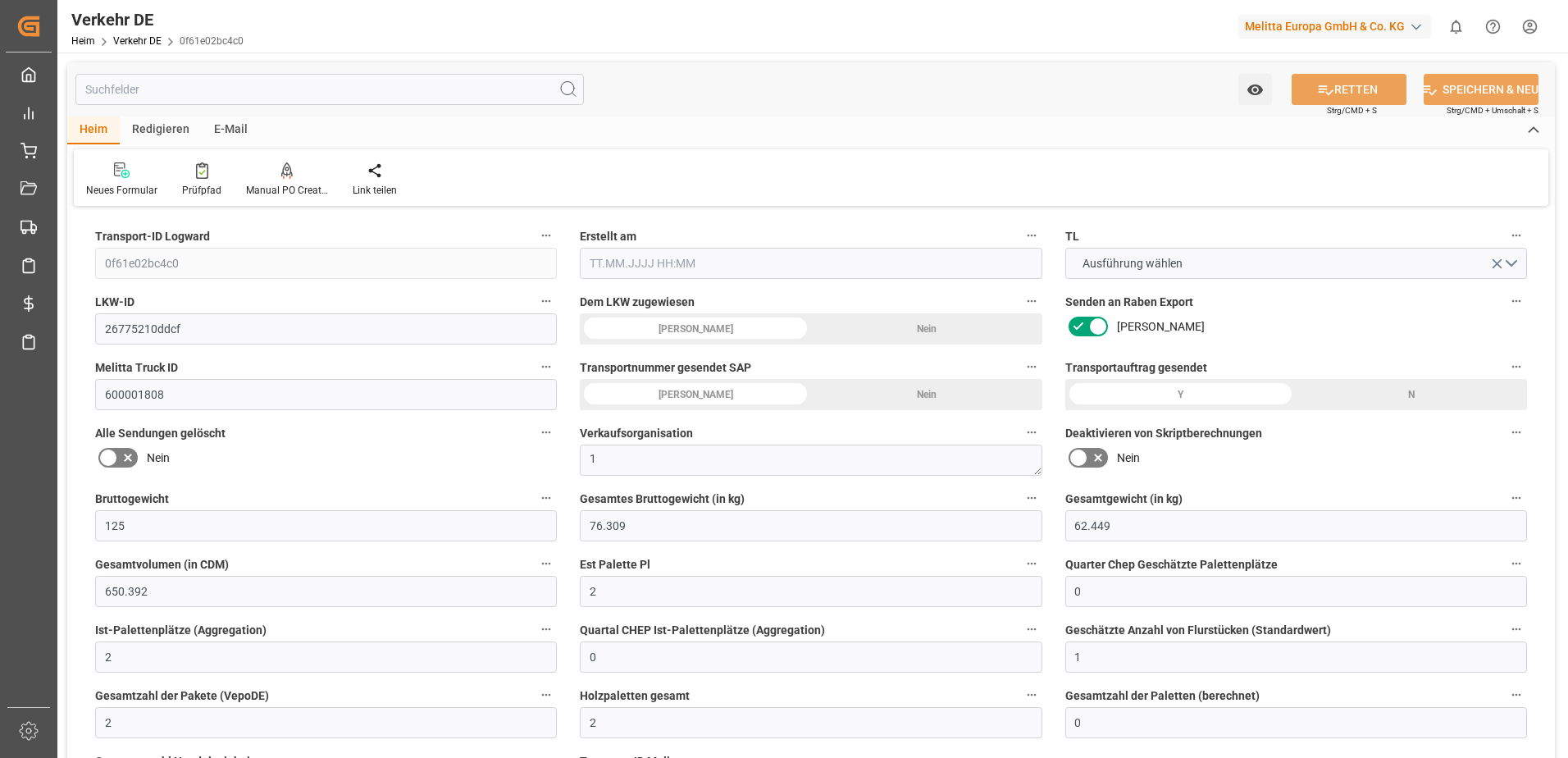
type input "0"
type input "2"
type input "0"
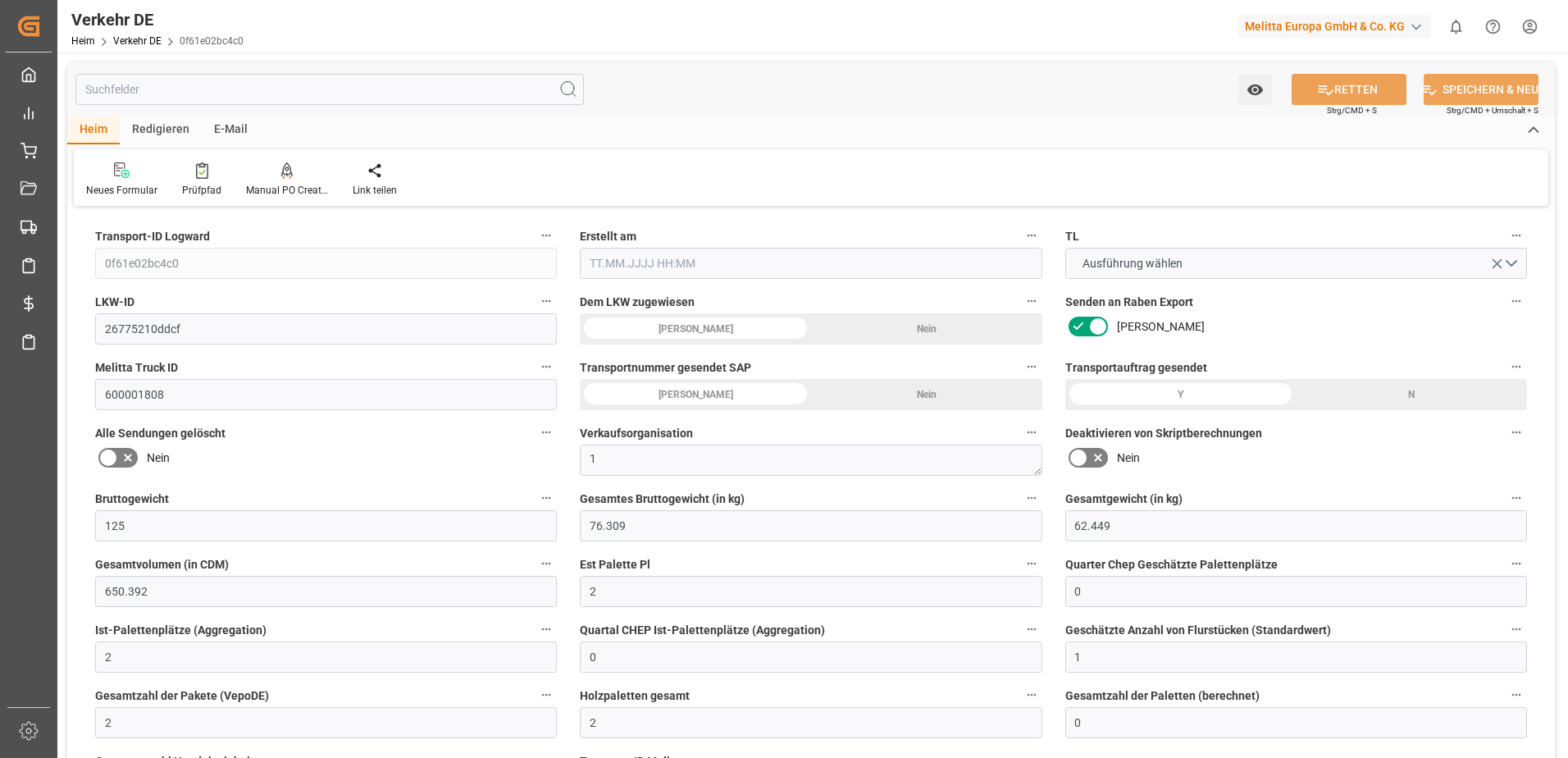
type input "44"
type input "103.3782"
type input "50.7782"
type input "[DATE] 21:03"
type input "[DATE]"
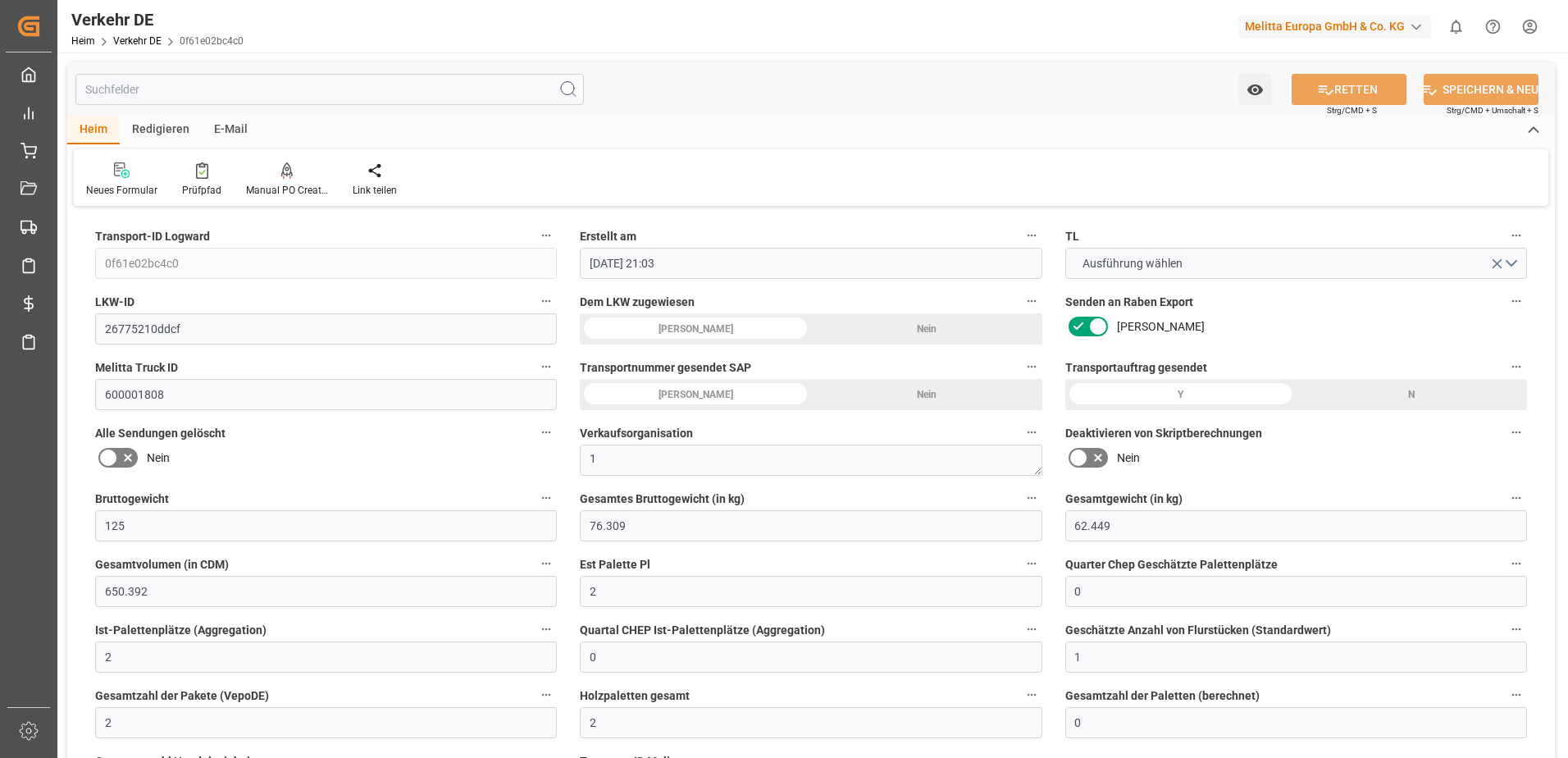
type input "[DATE]"
type input "125"
type input "76.309"
type input "62.449"
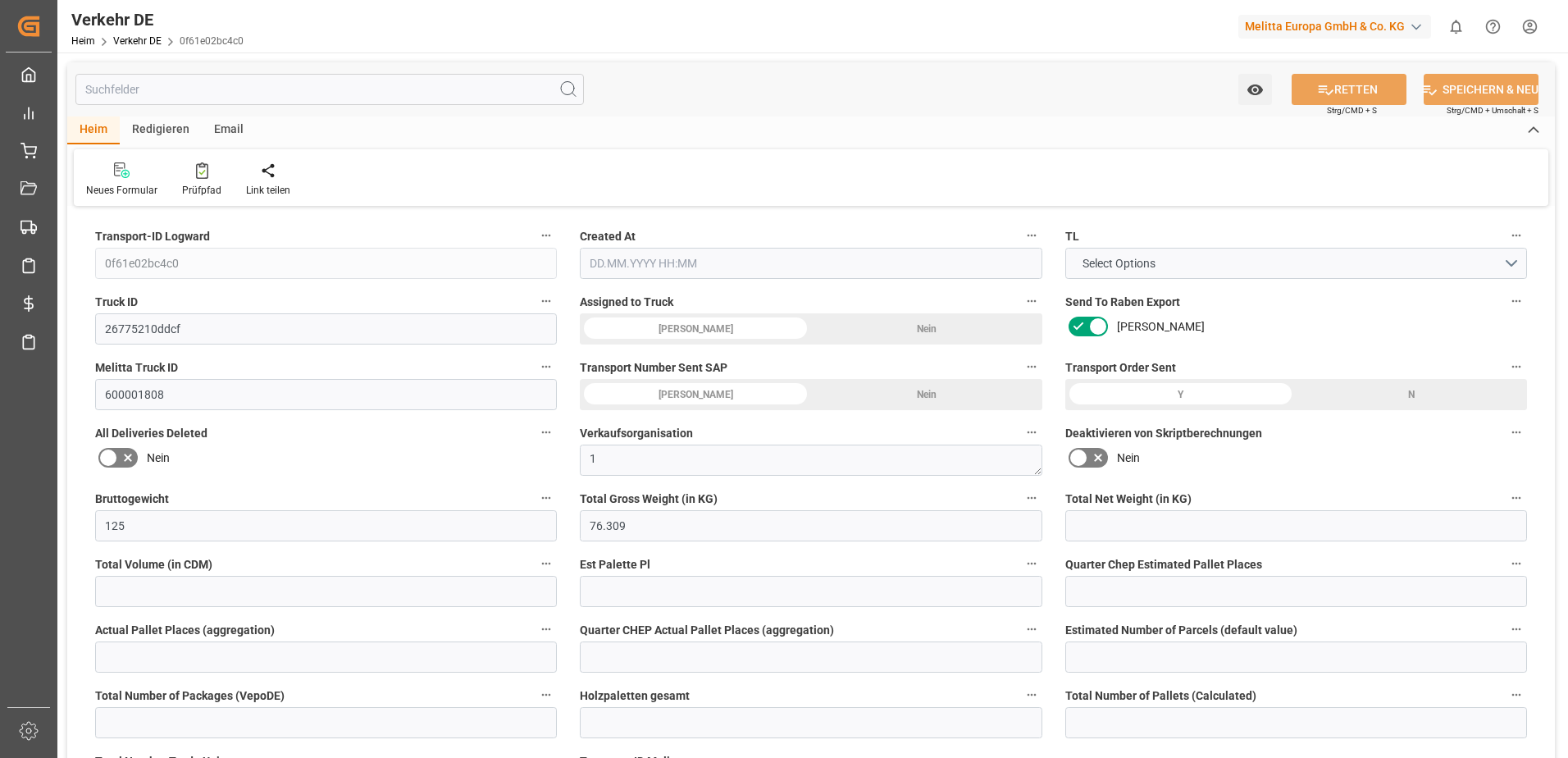
type input "650.392"
type input "2"
type input "0"
type input "2"
type input "0"
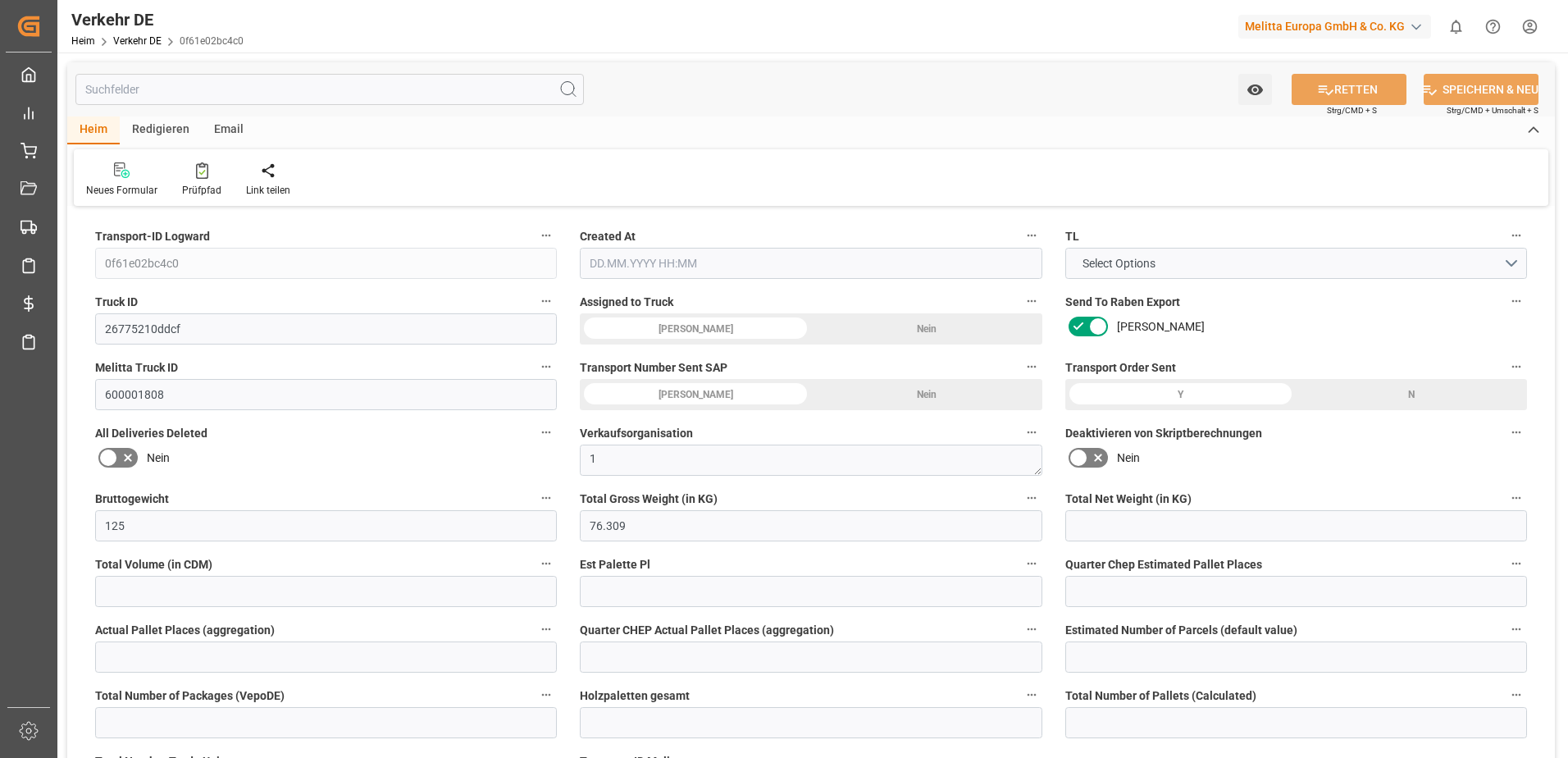
type input "1"
type input "2"
type input "0"
type input "44"
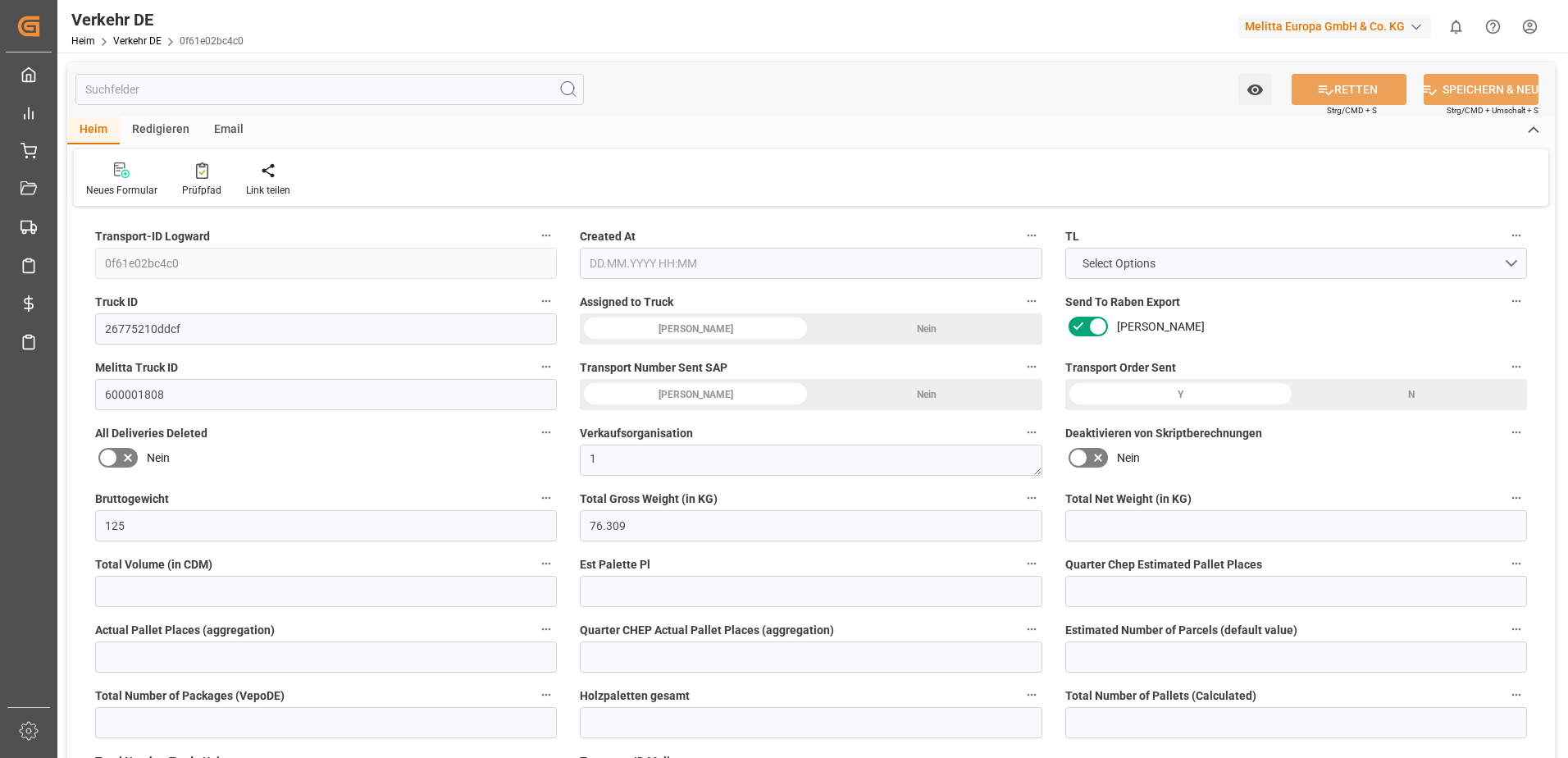
type input "0"
type input "51.26"
type input "52.6"
type input "51.26"
type input "50.7782"
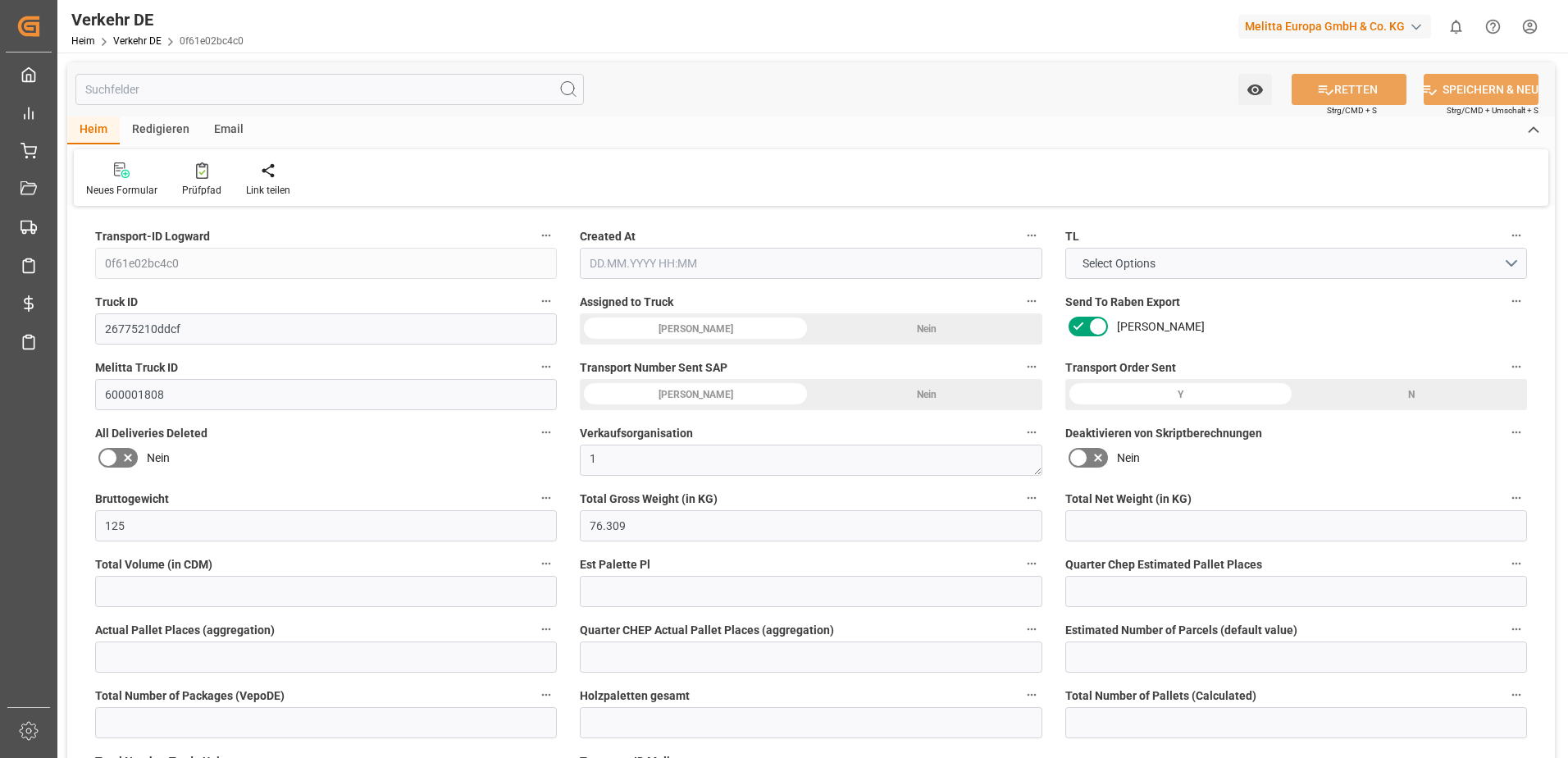
type input "33"
type input "0"
type input "2"
type input "0"
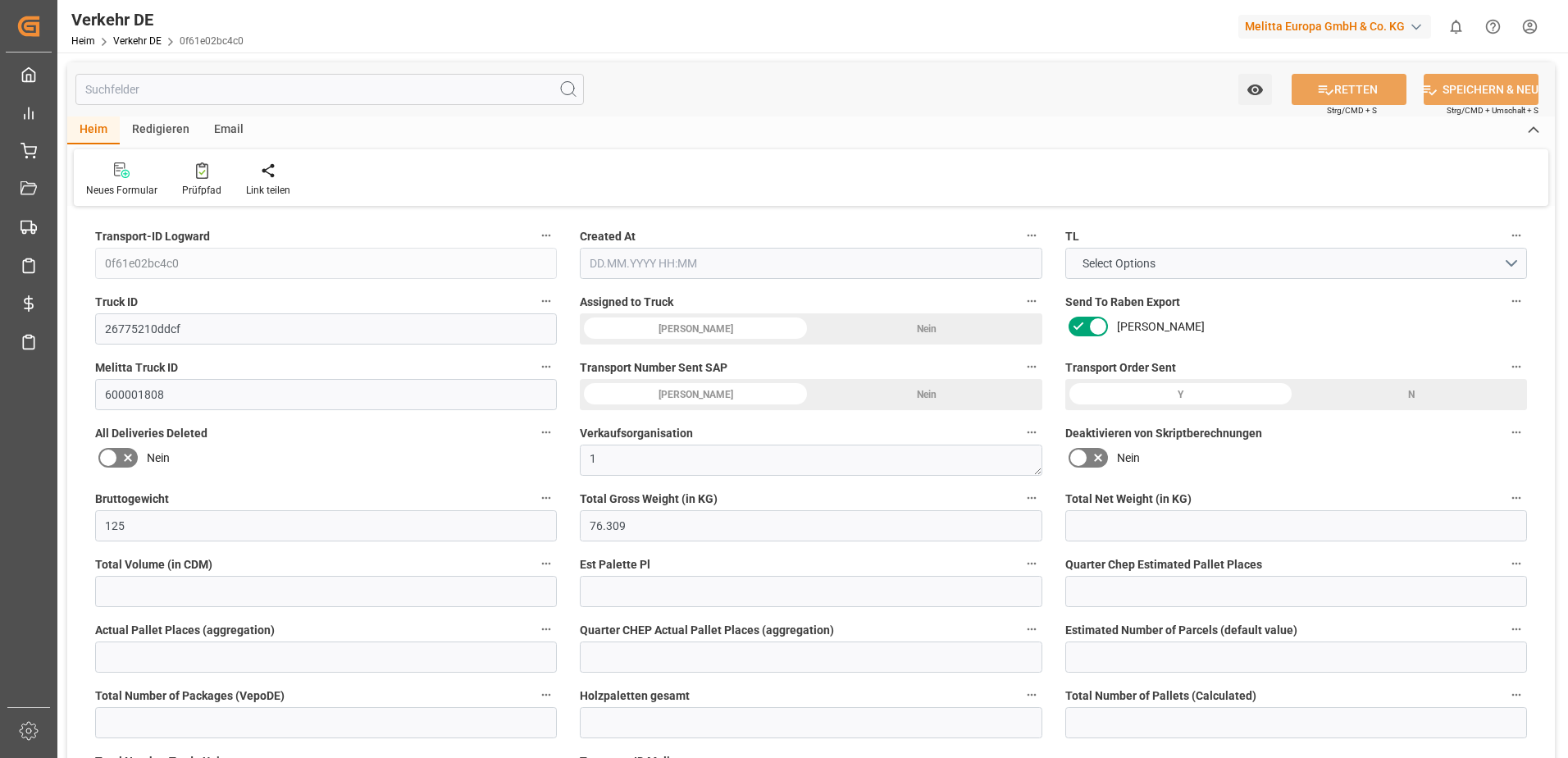
type input "0"
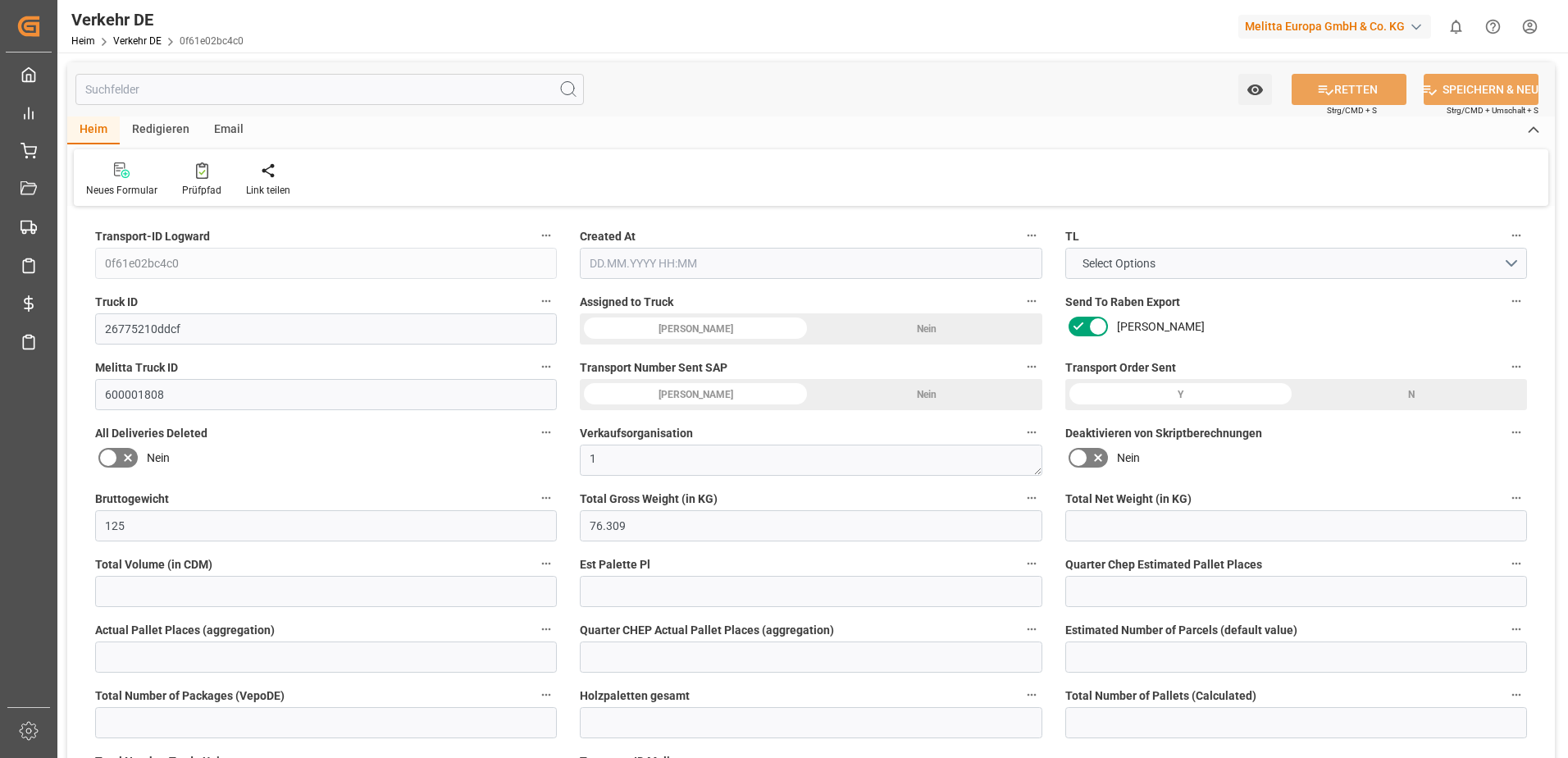
type input "-0.4818"
type input "0"
type input "76.309"
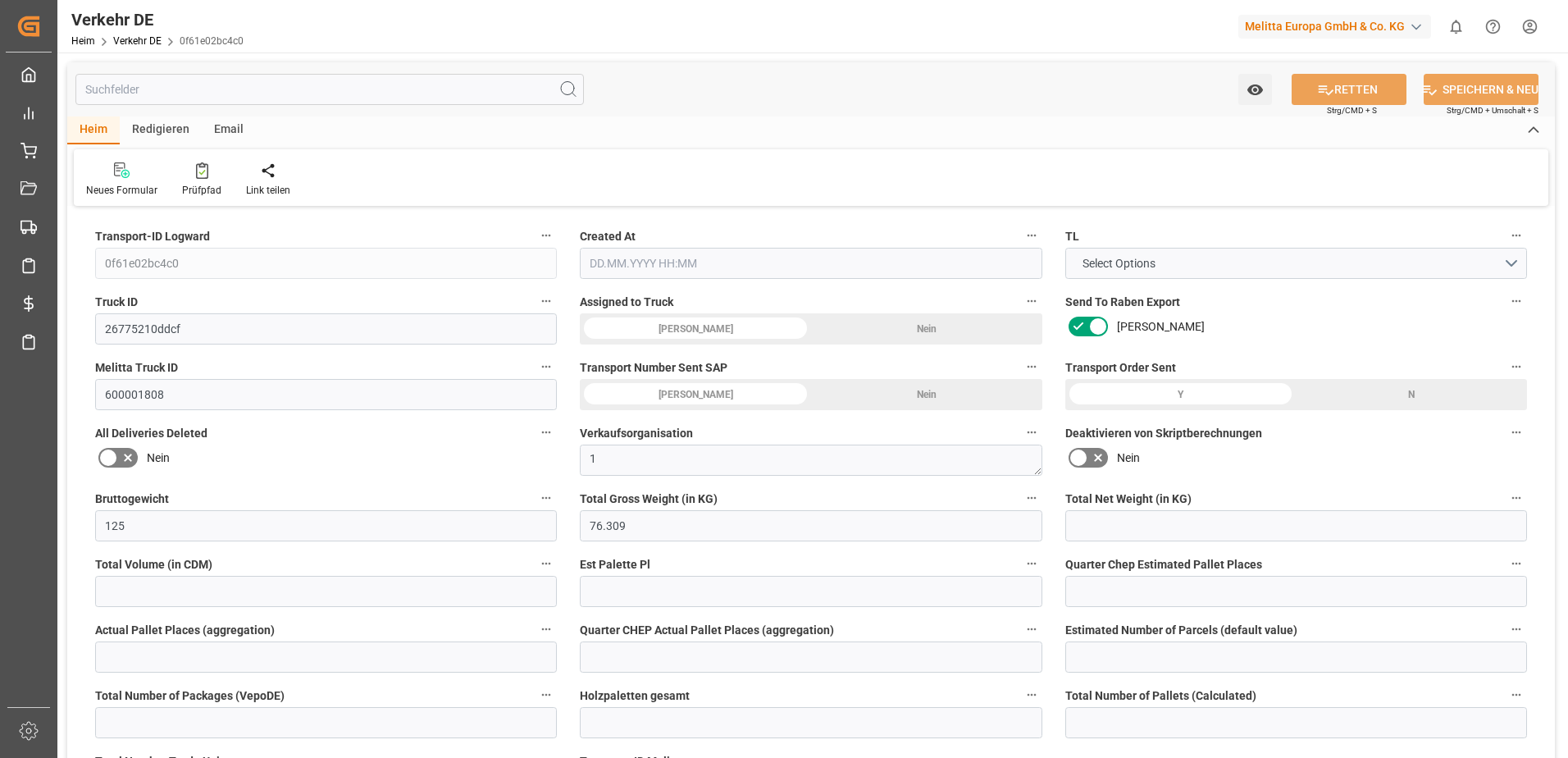
type input "4710.8598"
type input "21"
type input "35"
type input "0"
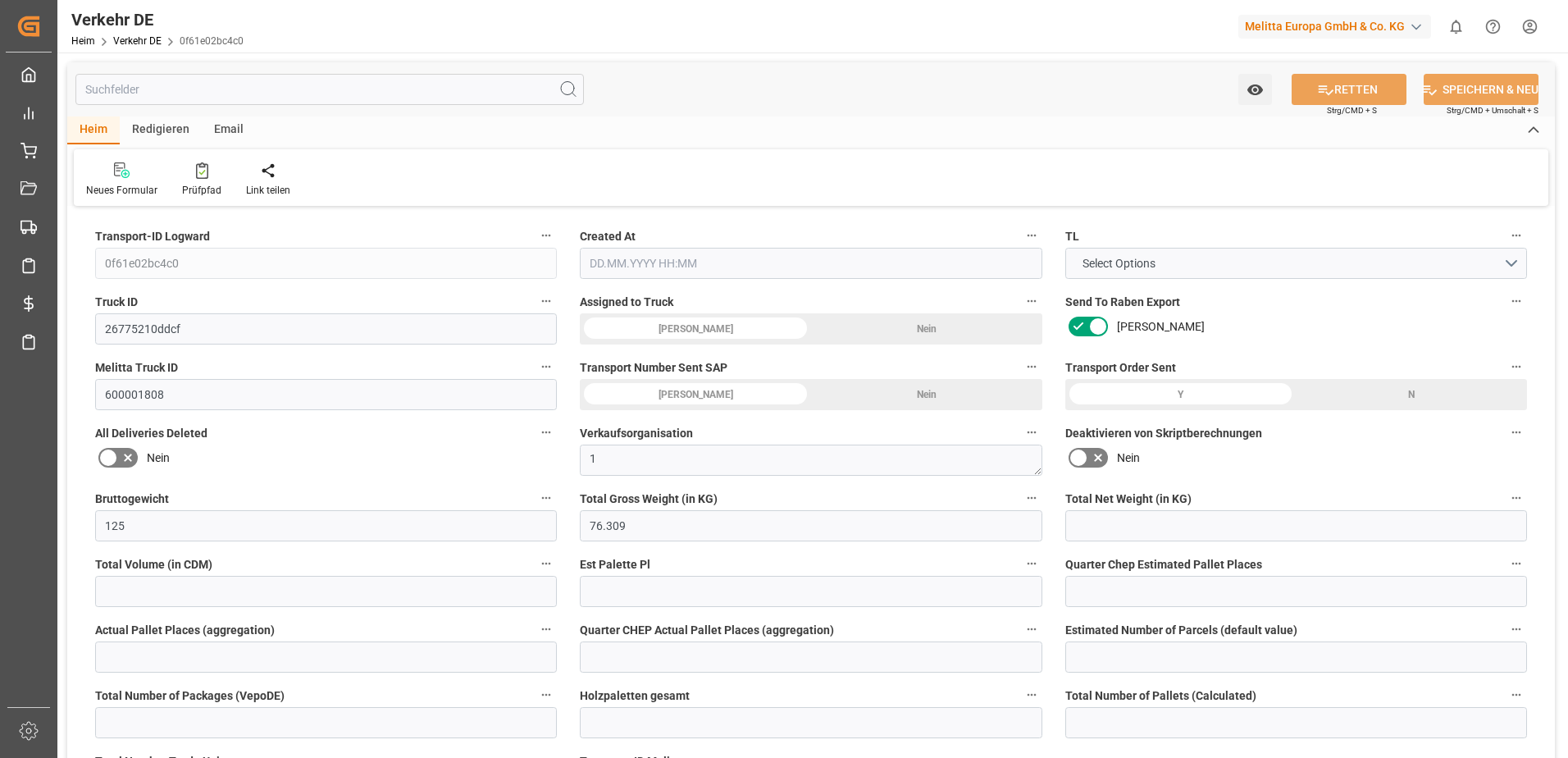
type input "0"
type input "2"
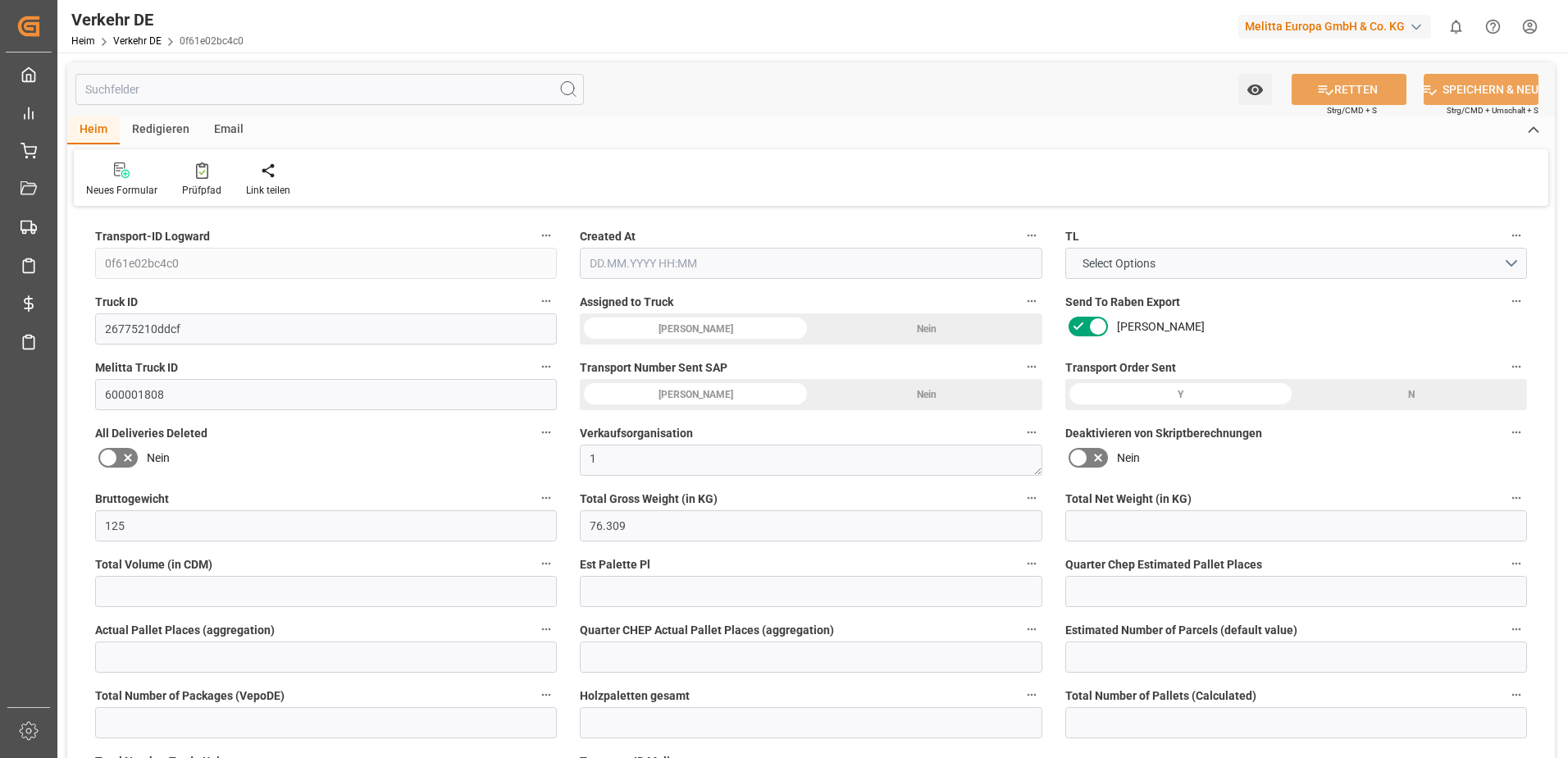
type input "2"
type input "0"
type input "44"
type input "103.3782"
type input "50.7782"
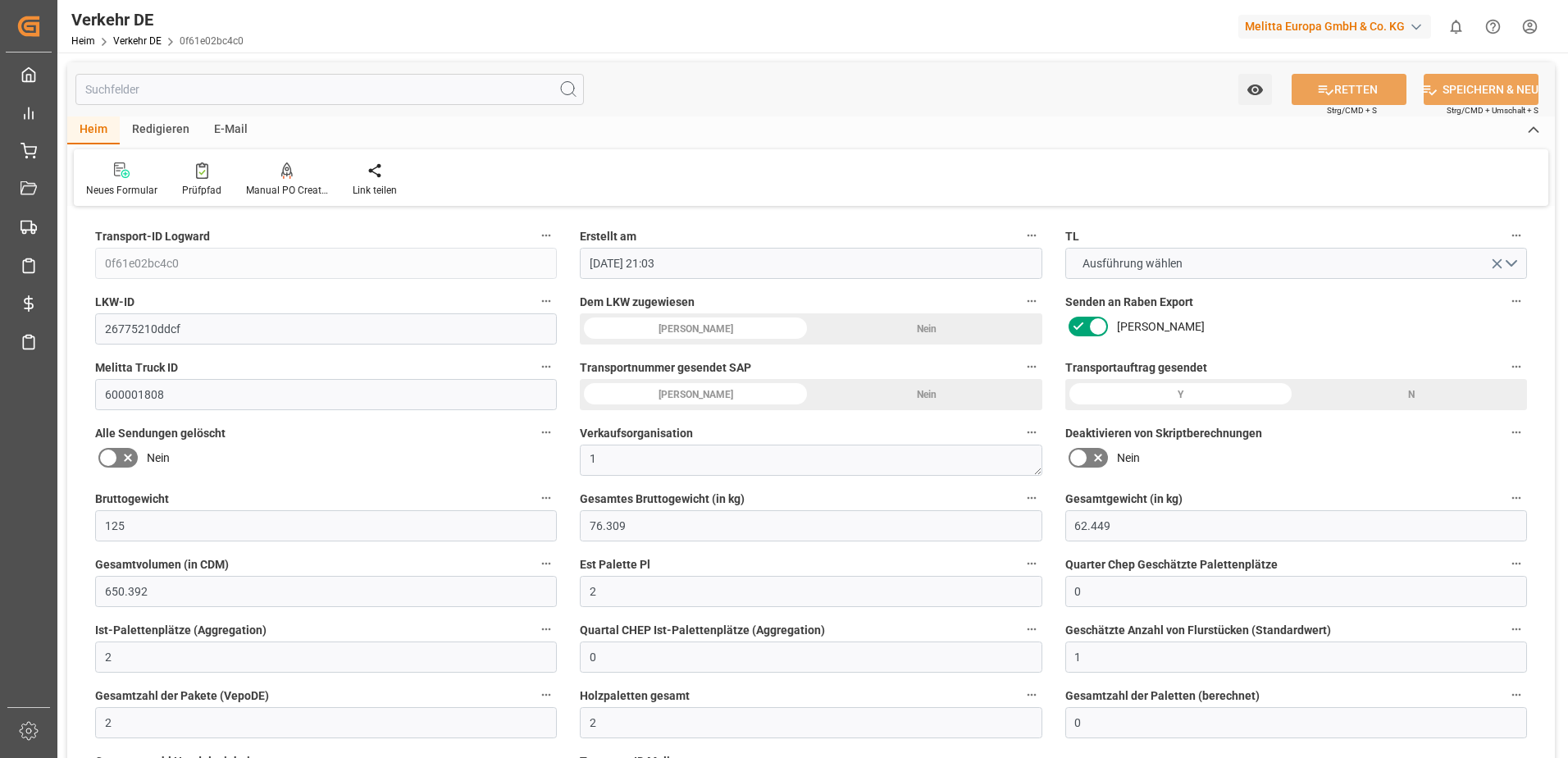
type input "[DATE] 21:03"
type input "[DATE]"
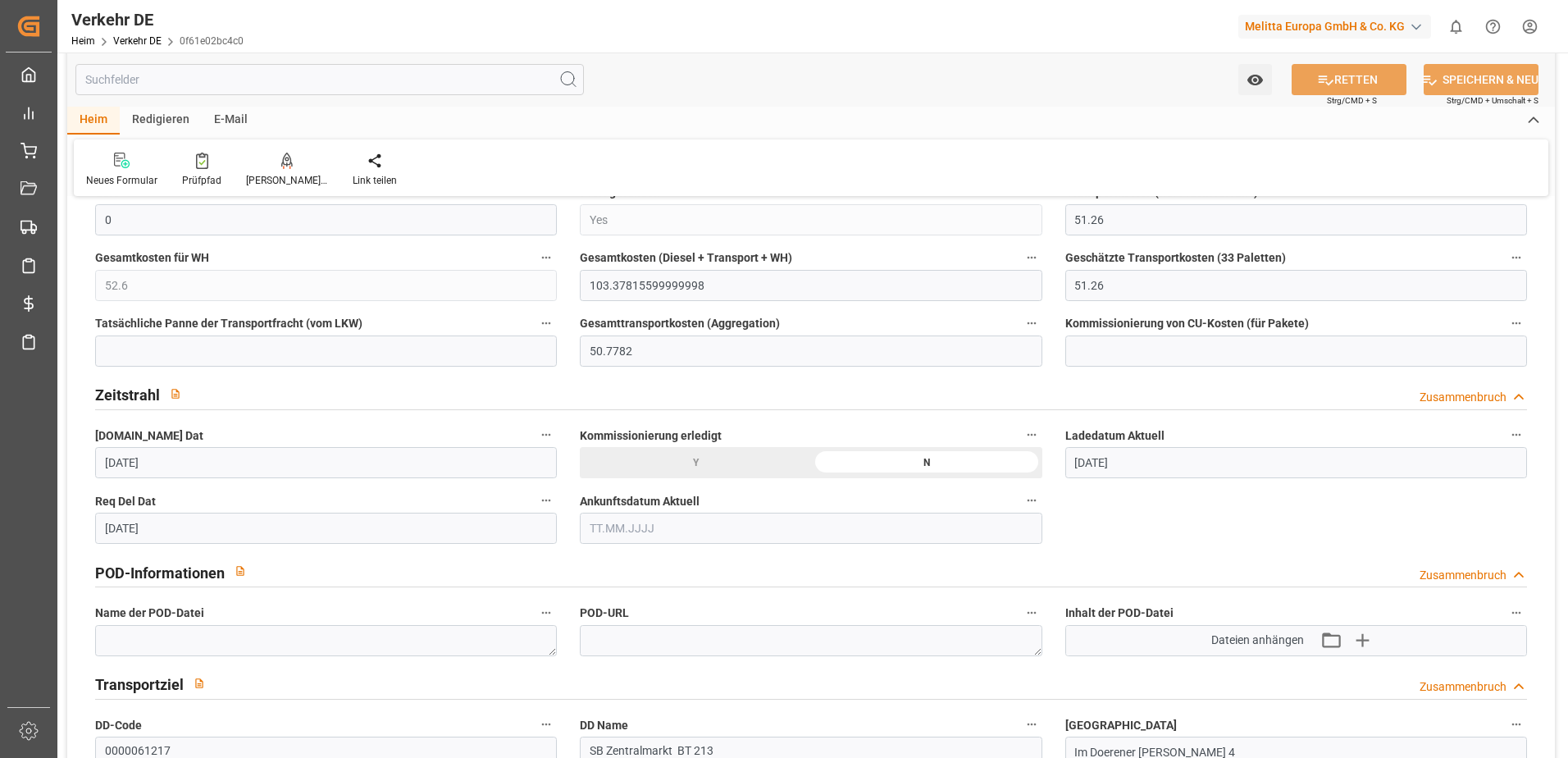
scroll to position [656, 0]
